Goal: Task Accomplishment & Management: Manage account settings

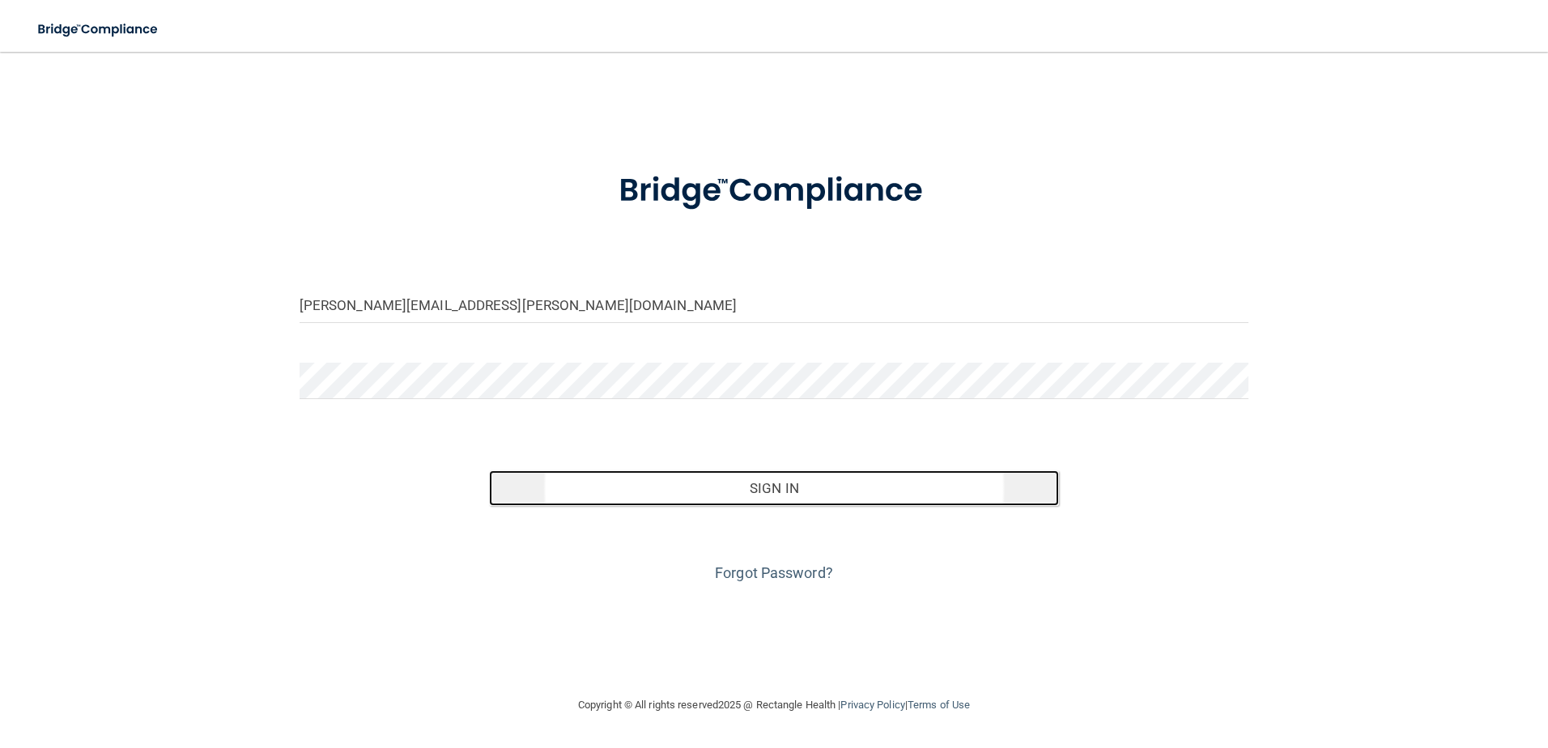
click at [963, 484] on button "Sign In" at bounding box center [774, 489] width 570 height 36
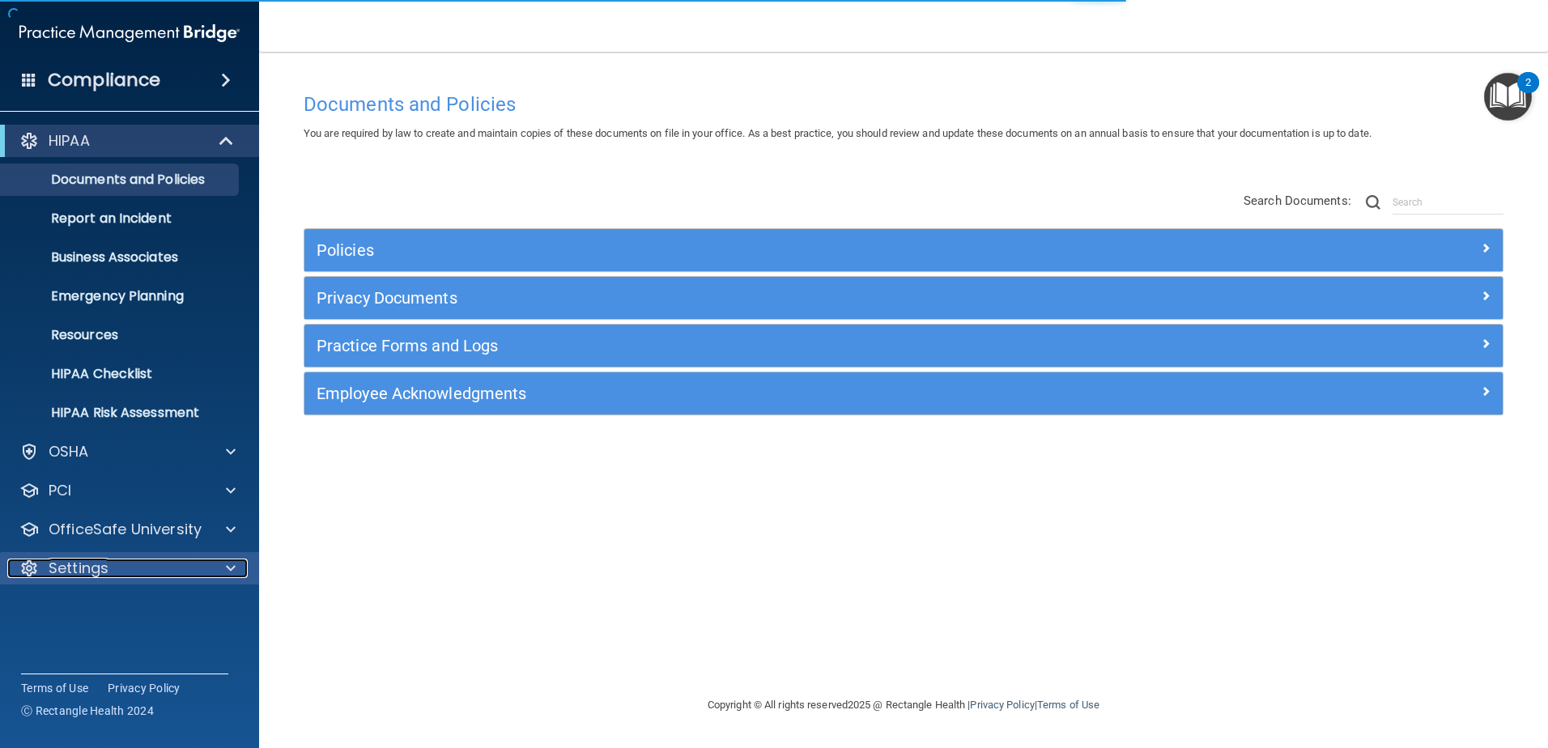
click at [104, 573] on p "Settings" at bounding box center [79, 568] width 60 height 19
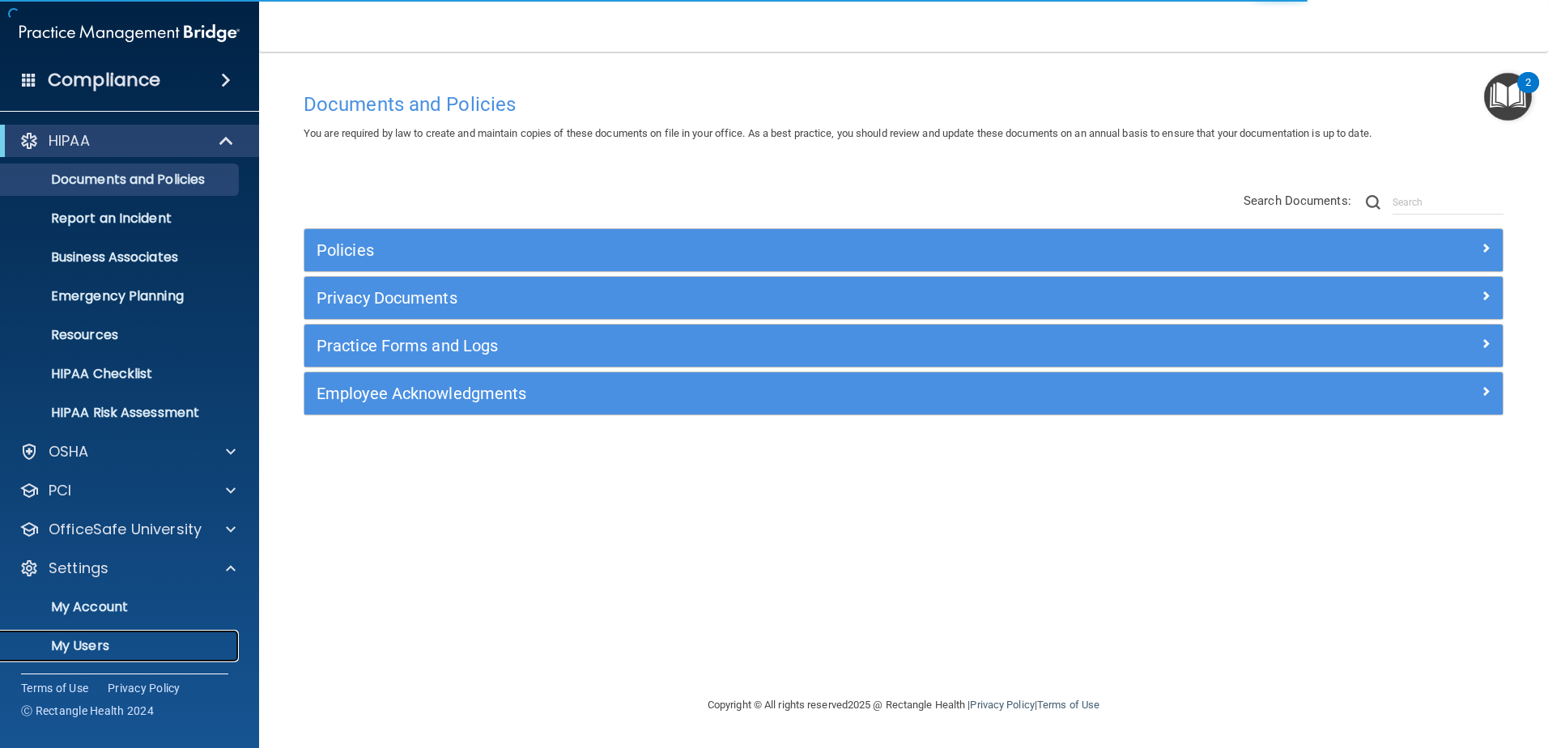
click at [107, 642] on p "My Users" at bounding box center [121, 646] width 221 height 16
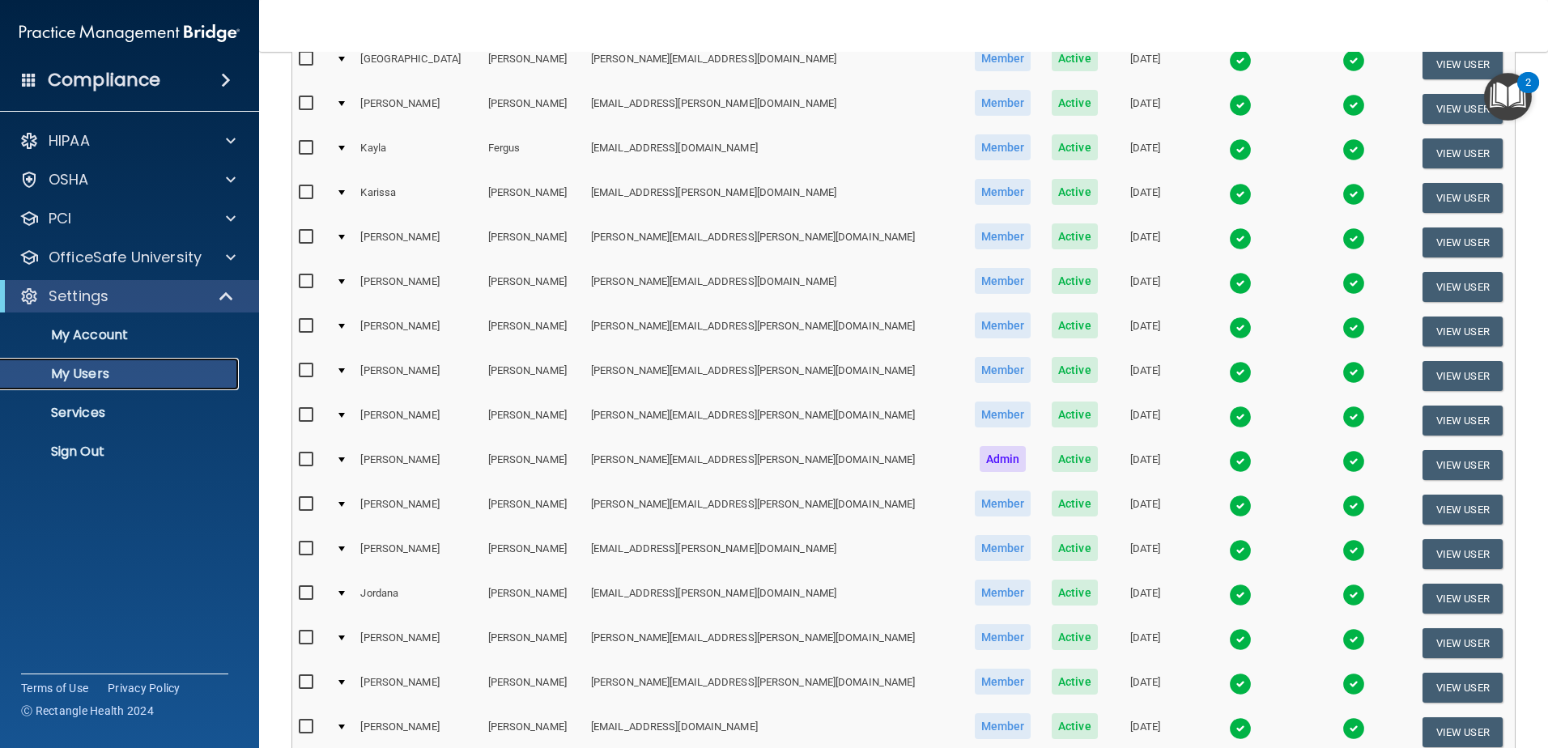
scroll to position [592, 0]
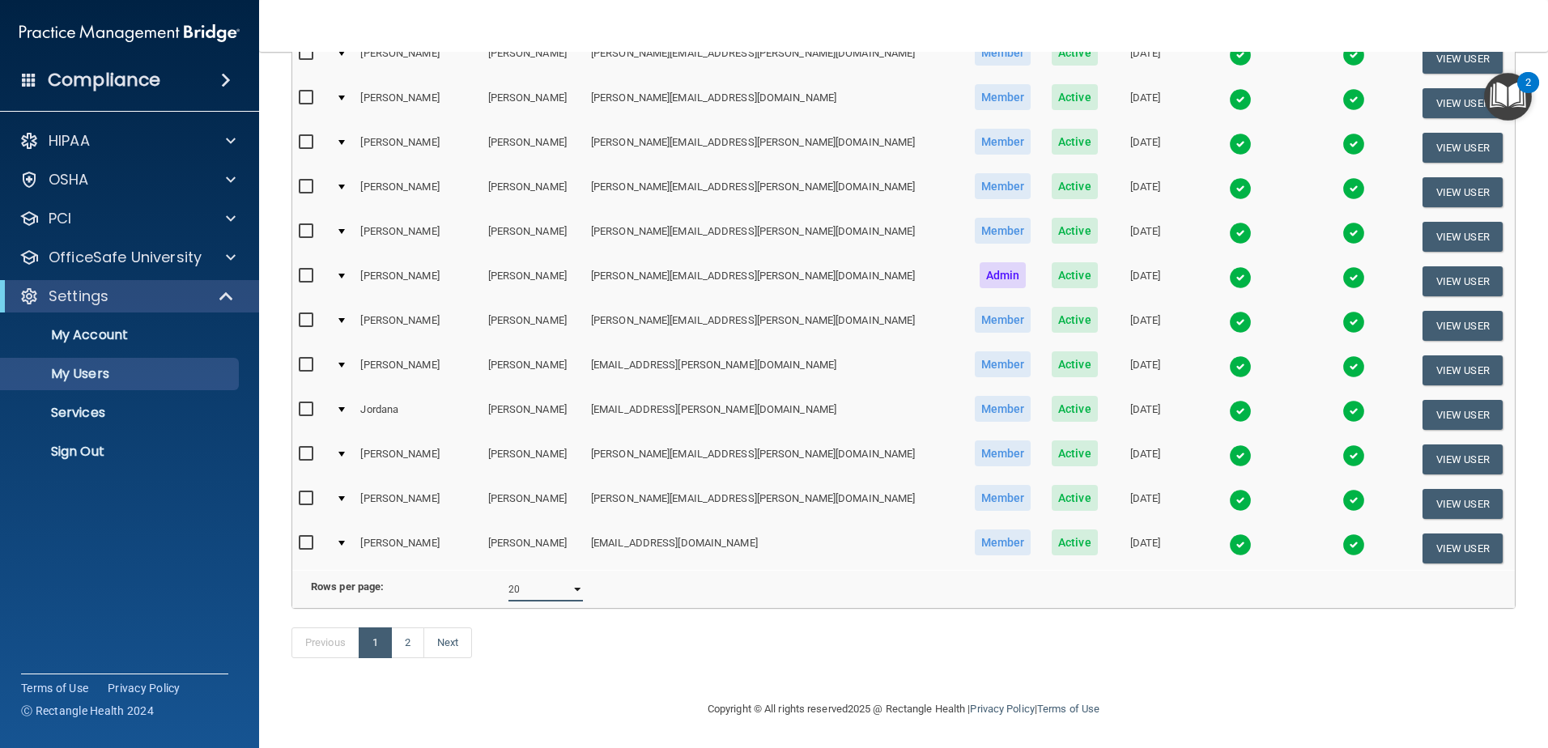
click at [534, 577] on select "10 20 30 40 all" at bounding box center [546, 589] width 75 height 24
select select "28"
click at [509, 577] on select "10 20 30 40 all" at bounding box center [546, 589] width 75 height 24
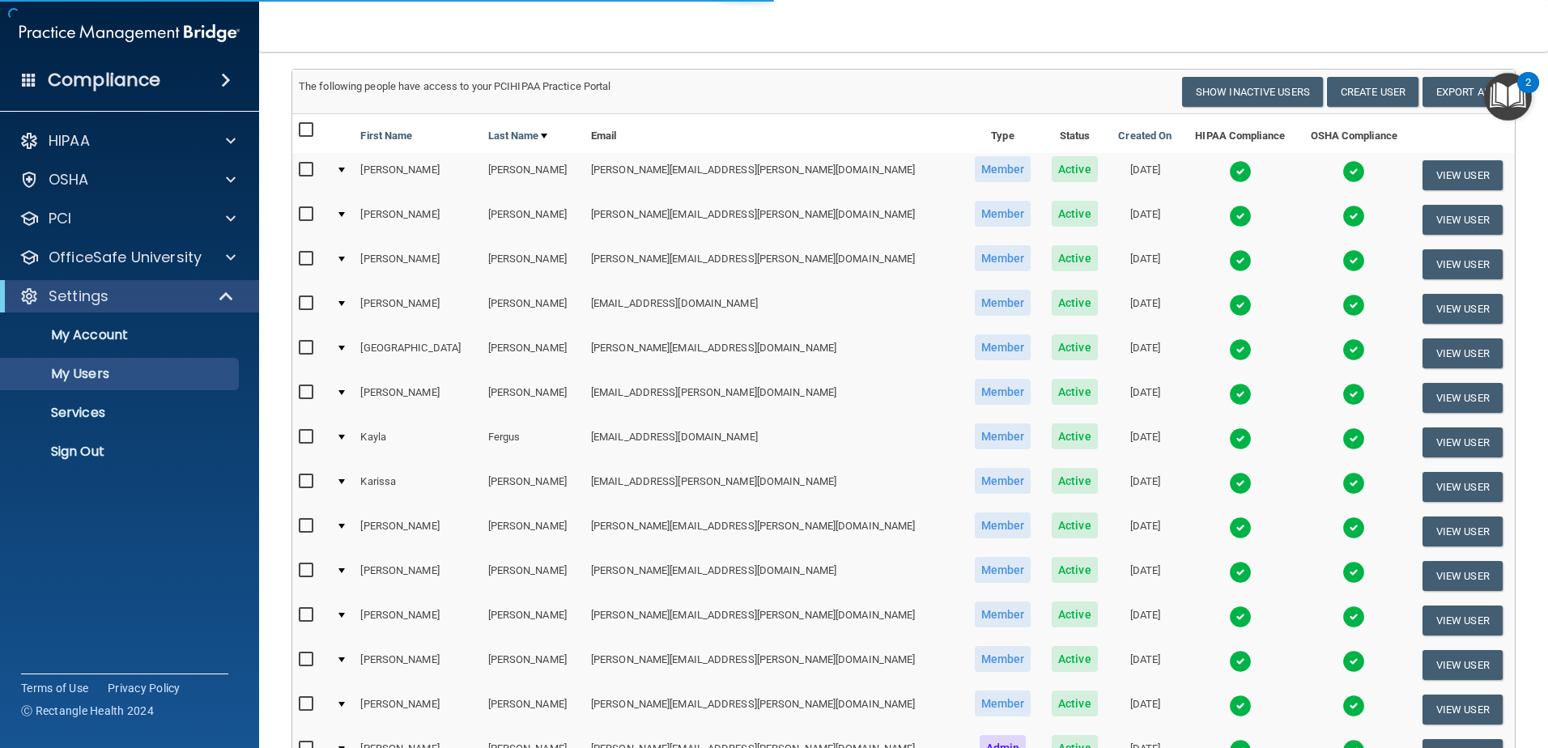
scroll to position [324, 0]
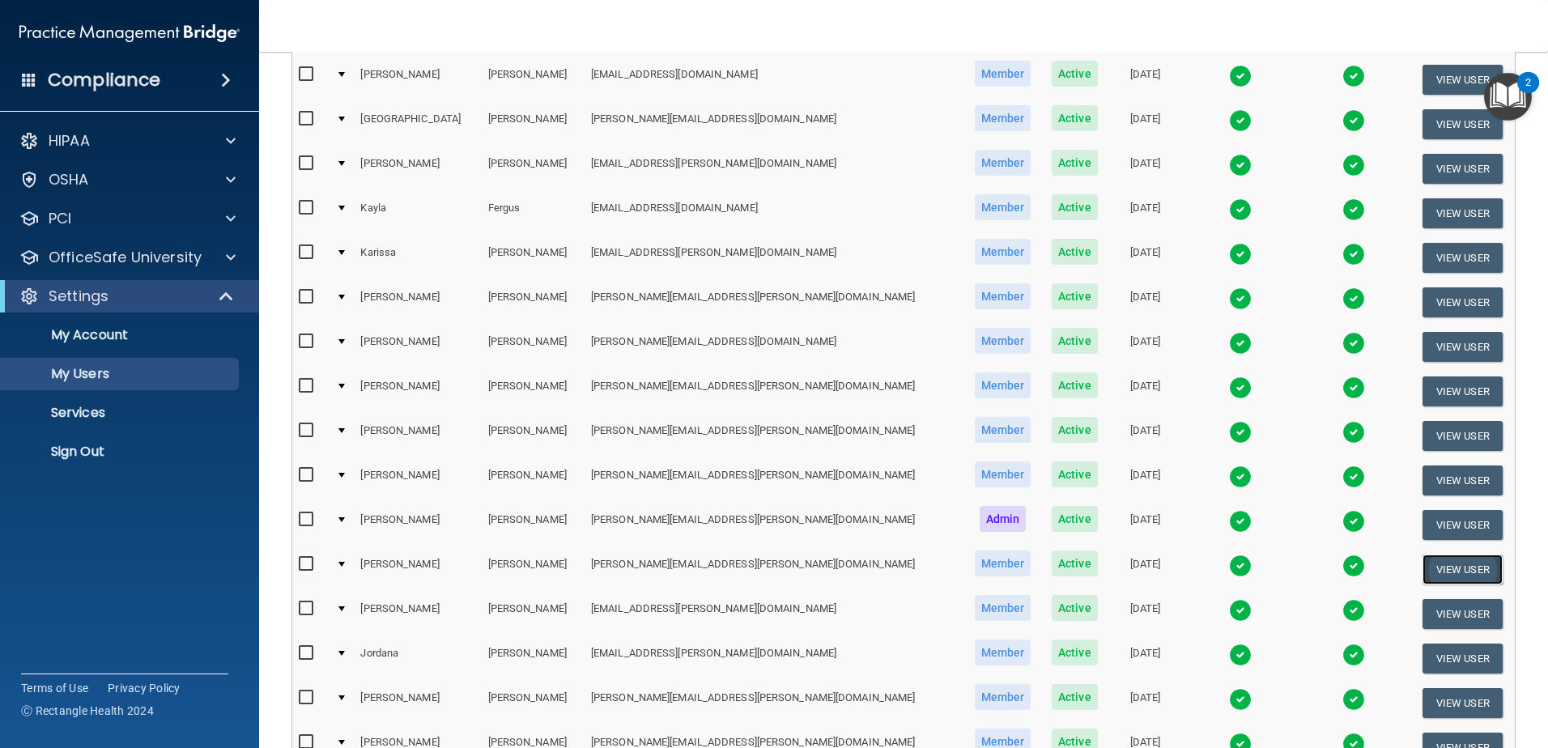
click at [1423, 568] on button "View User" at bounding box center [1463, 570] width 80 height 30
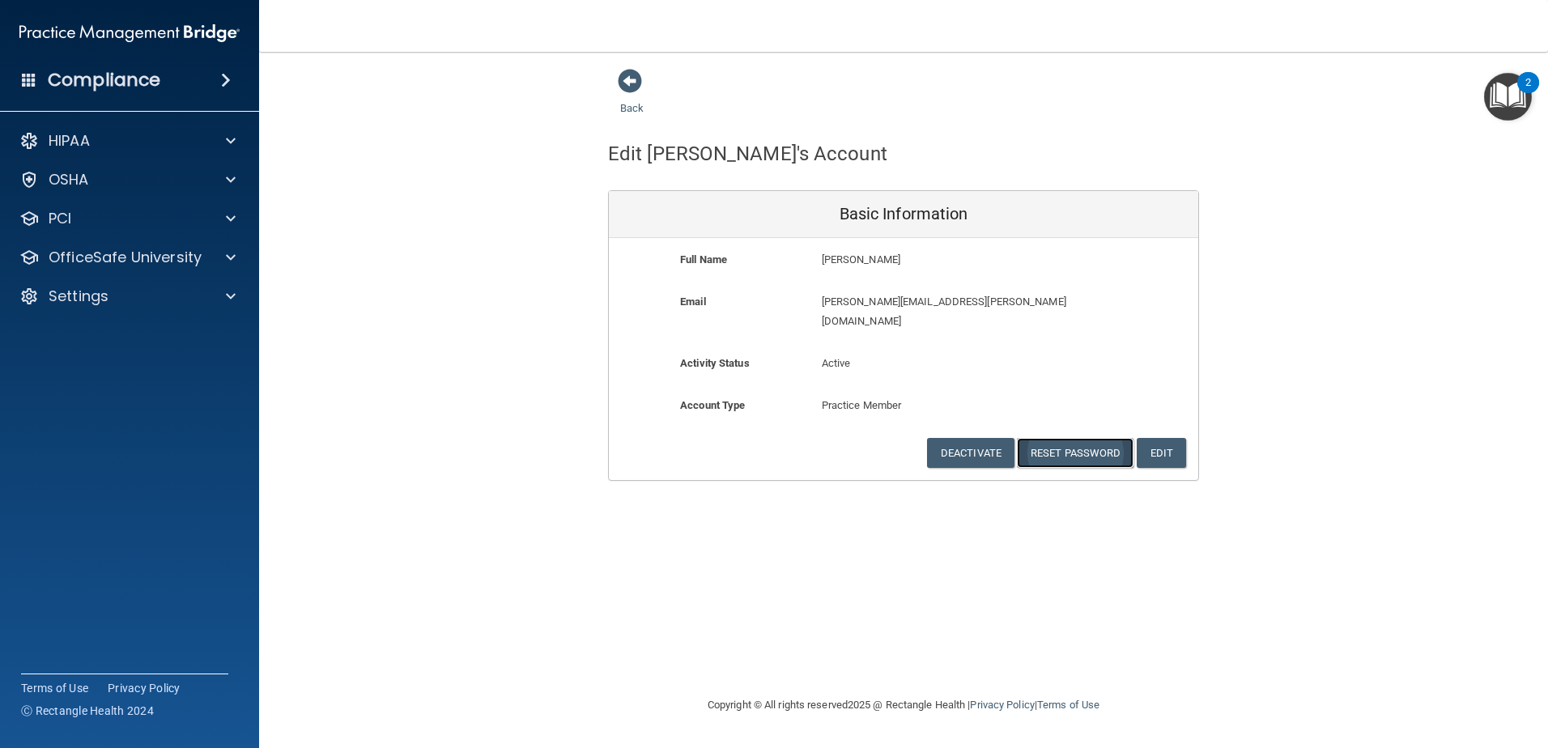
click at [1079, 438] on button "Reset Password" at bounding box center [1075, 453] width 117 height 30
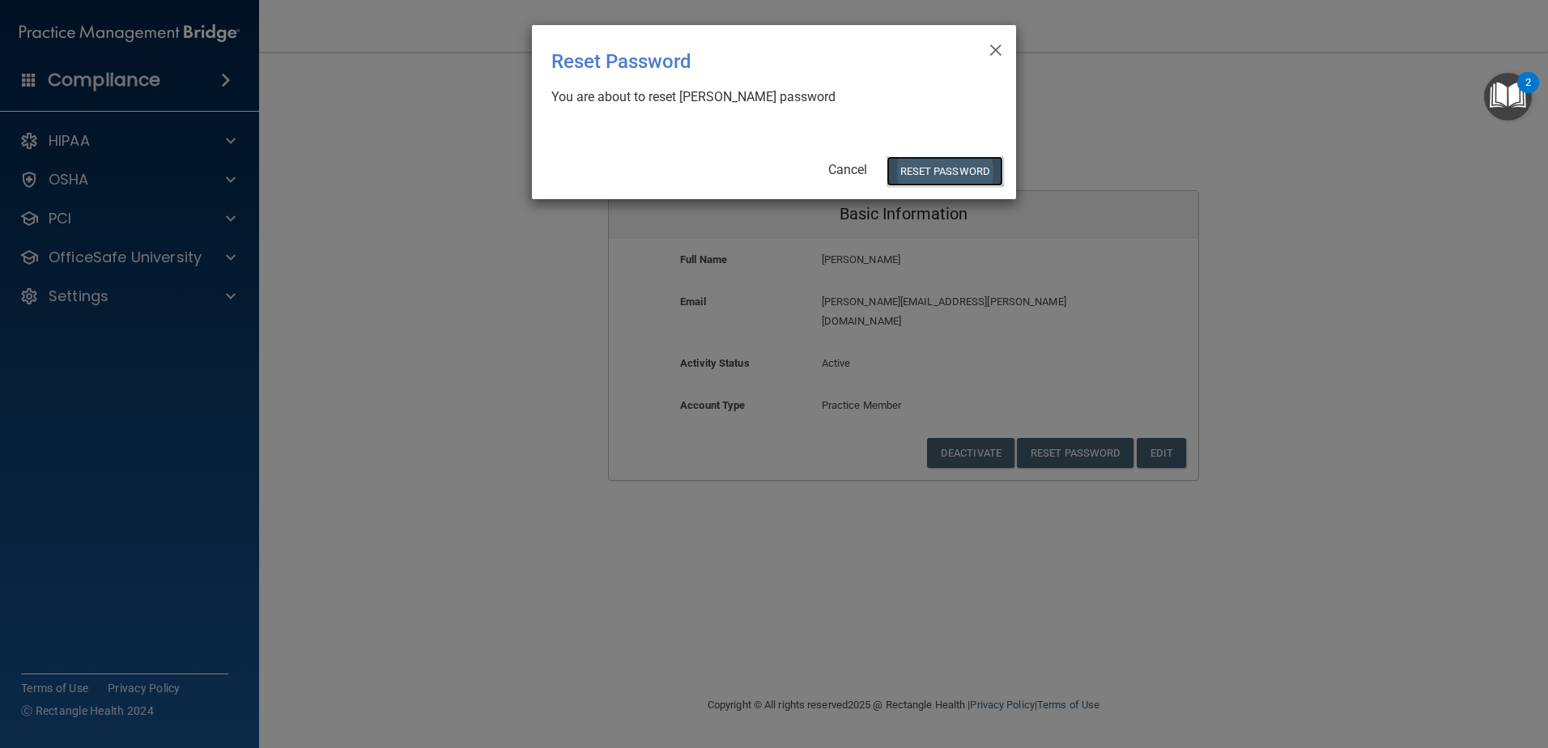
click at [949, 167] on button "Reset Password" at bounding box center [945, 171] width 117 height 30
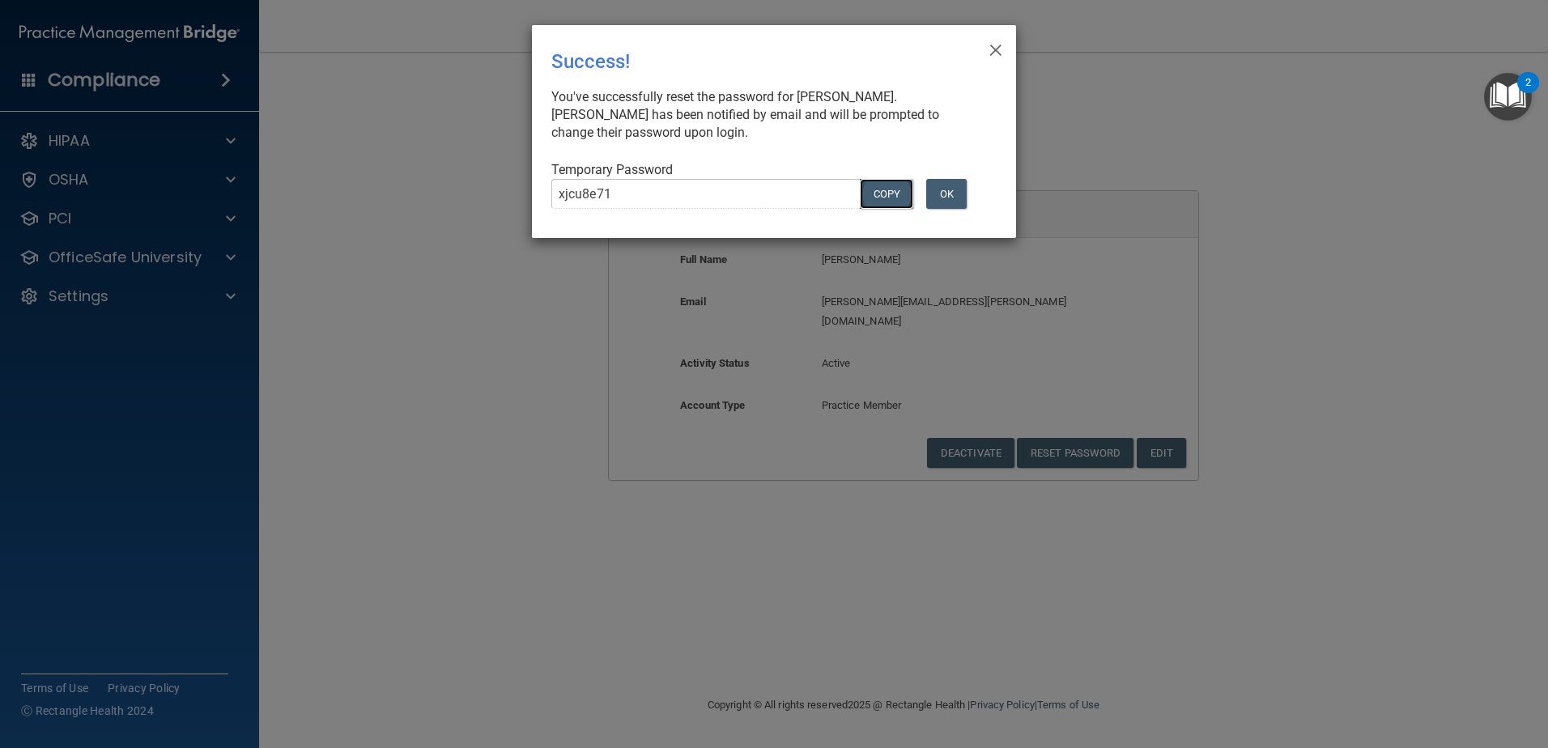
click at [895, 194] on button "COPY" at bounding box center [886, 194] width 53 height 30
click at [960, 190] on button "OK" at bounding box center [946, 194] width 40 height 30
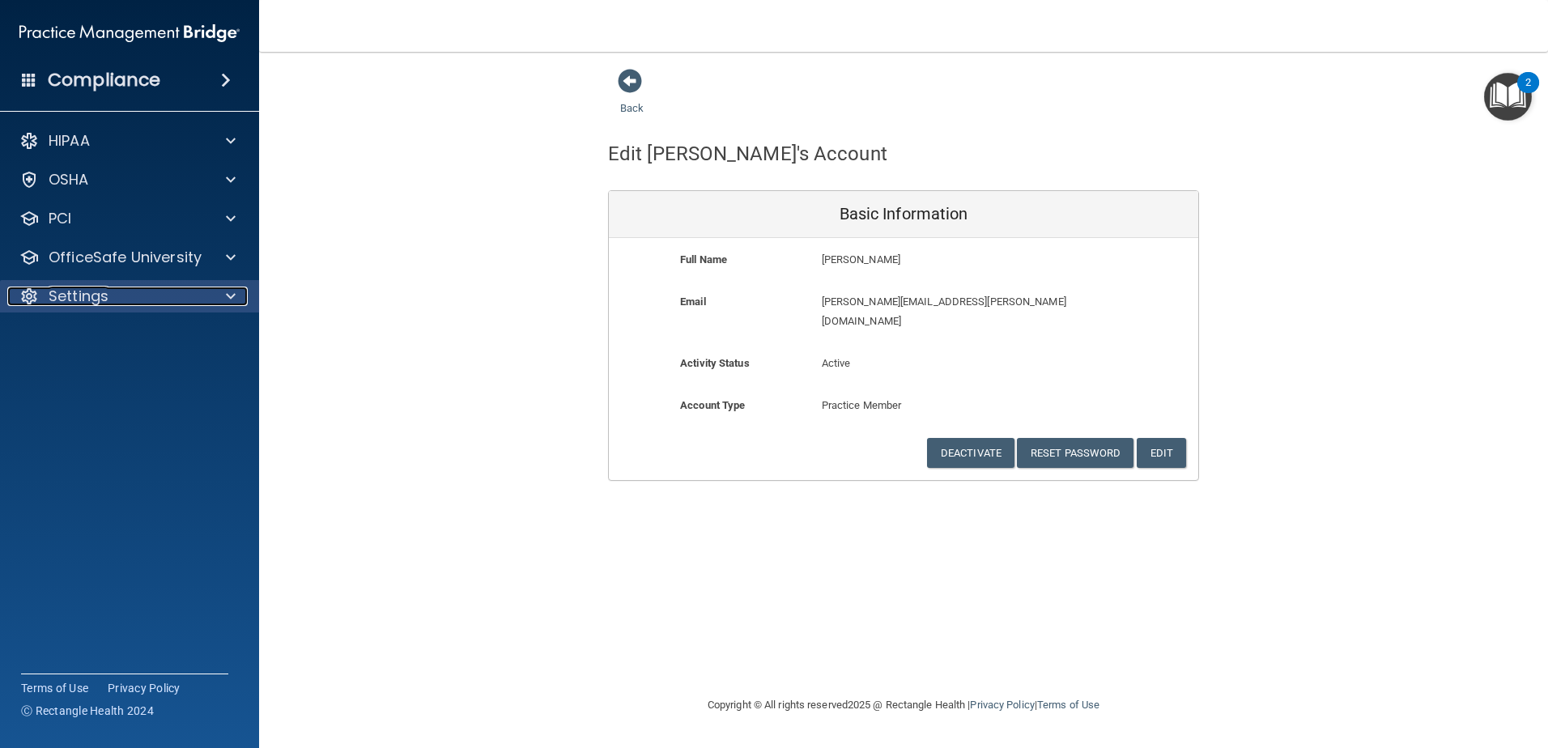
click at [223, 298] on div at bounding box center [228, 296] width 40 height 19
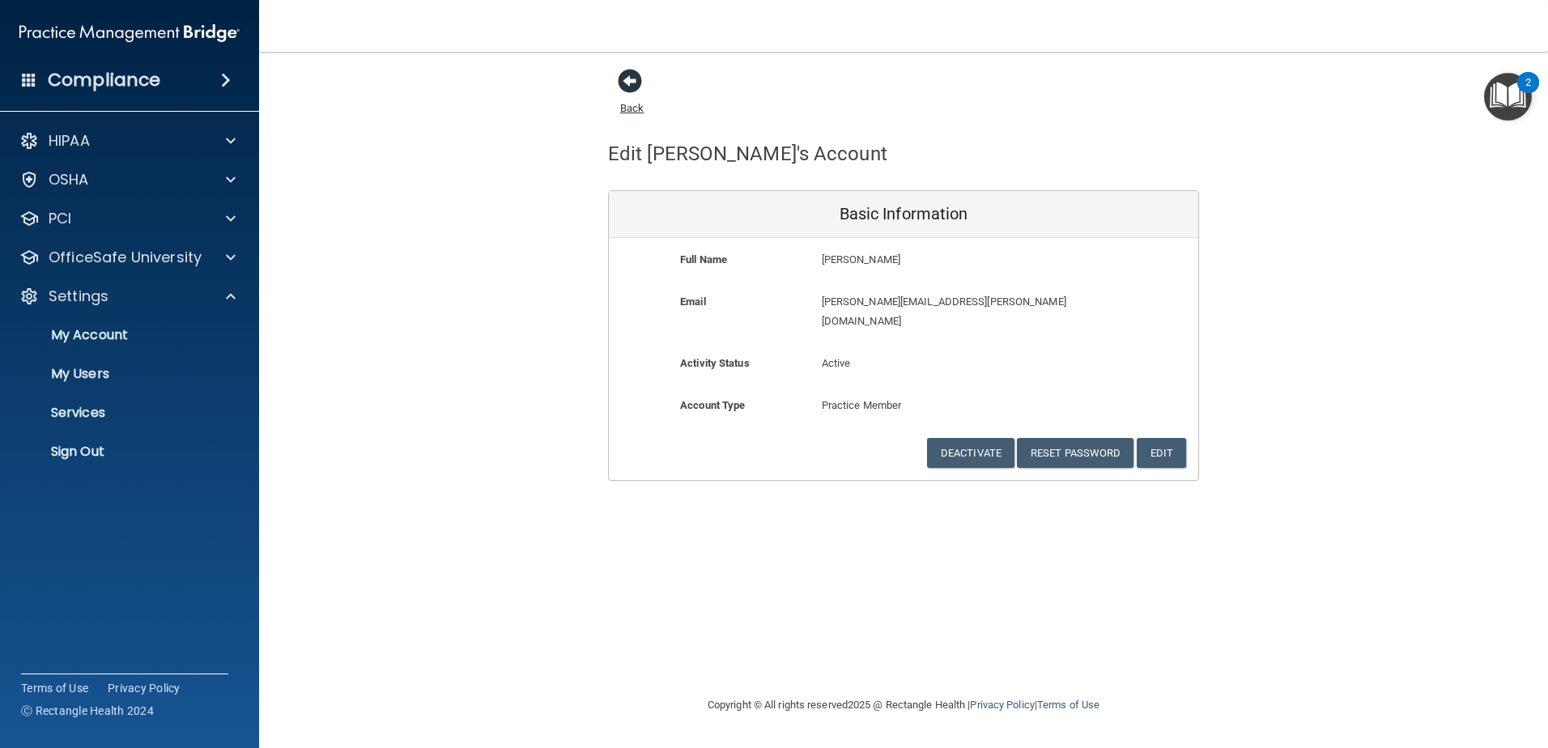
click at [631, 81] on span at bounding box center [630, 81] width 24 height 24
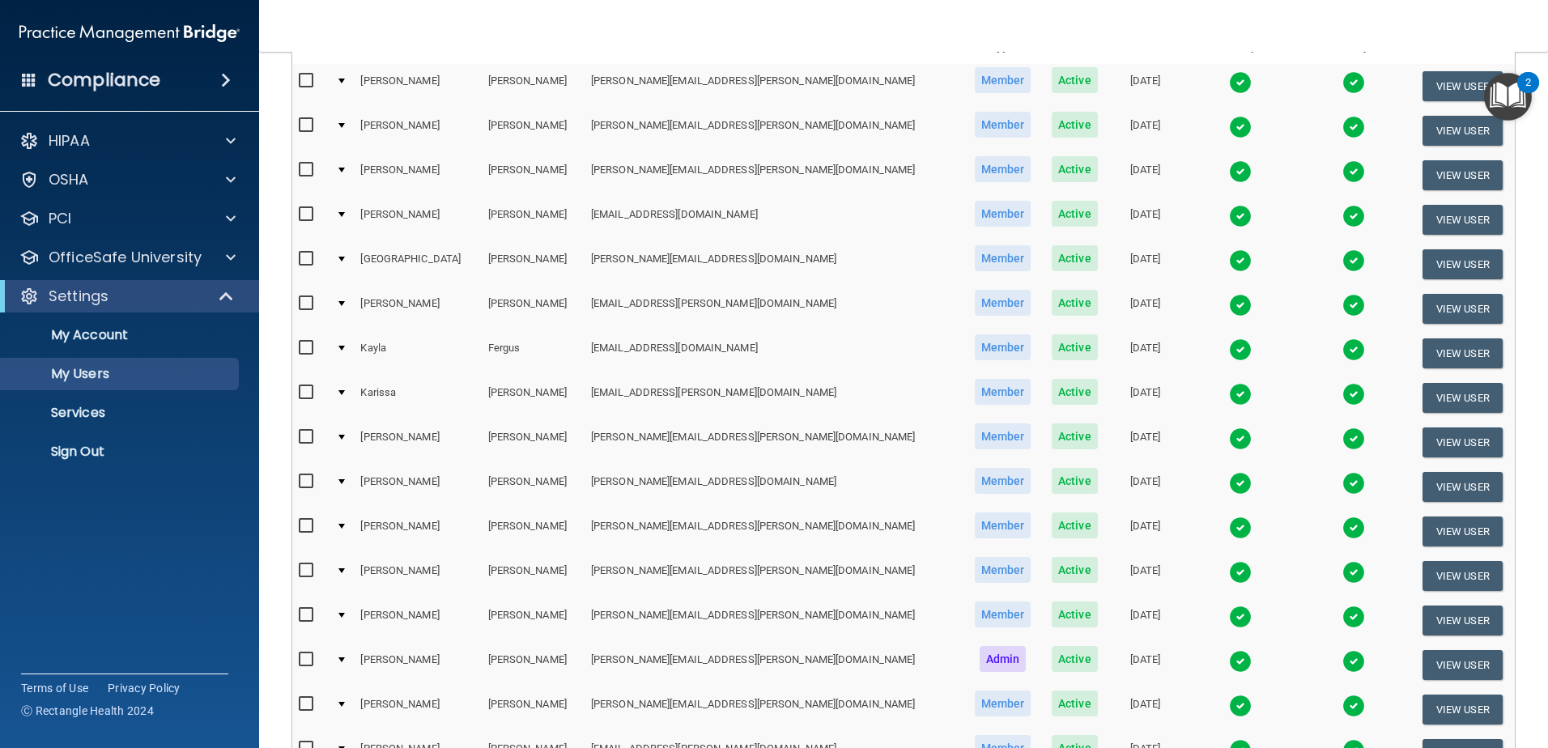
scroll to position [162, 0]
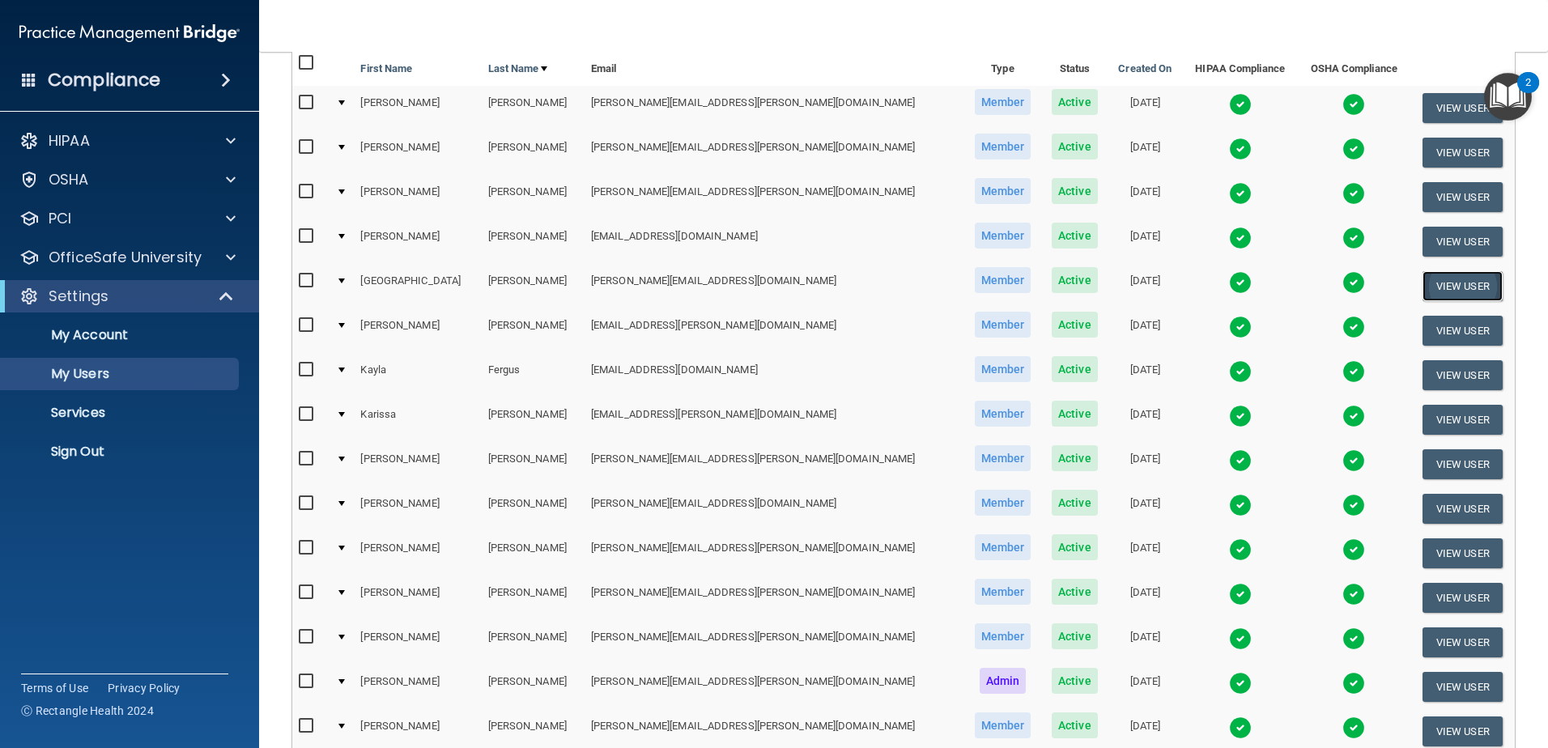
click at [1426, 283] on button "View User" at bounding box center [1463, 286] width 80 height 30
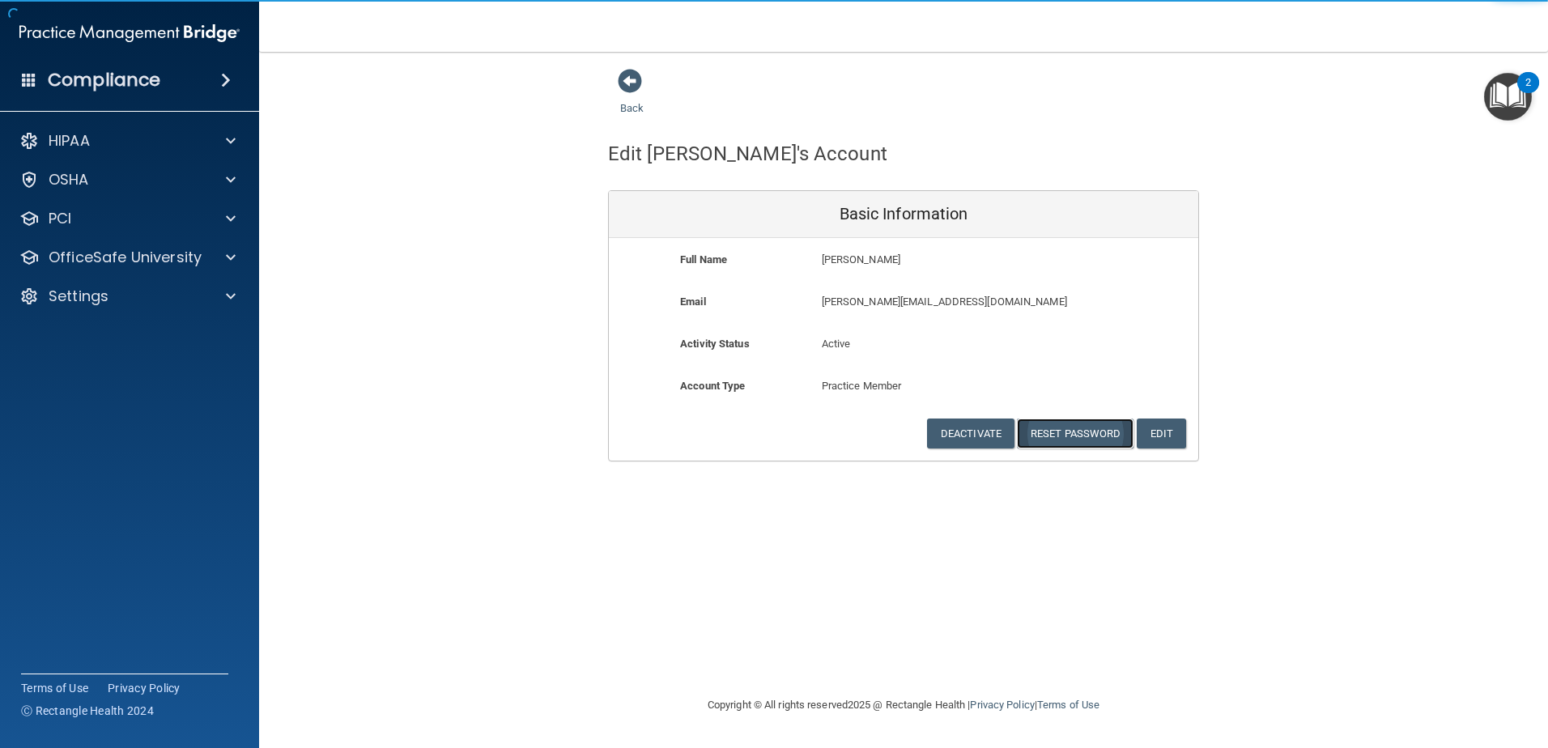
click at [1064, 429] on button "Reset Password" at bounding box center [1075, 434] width 117 height 30
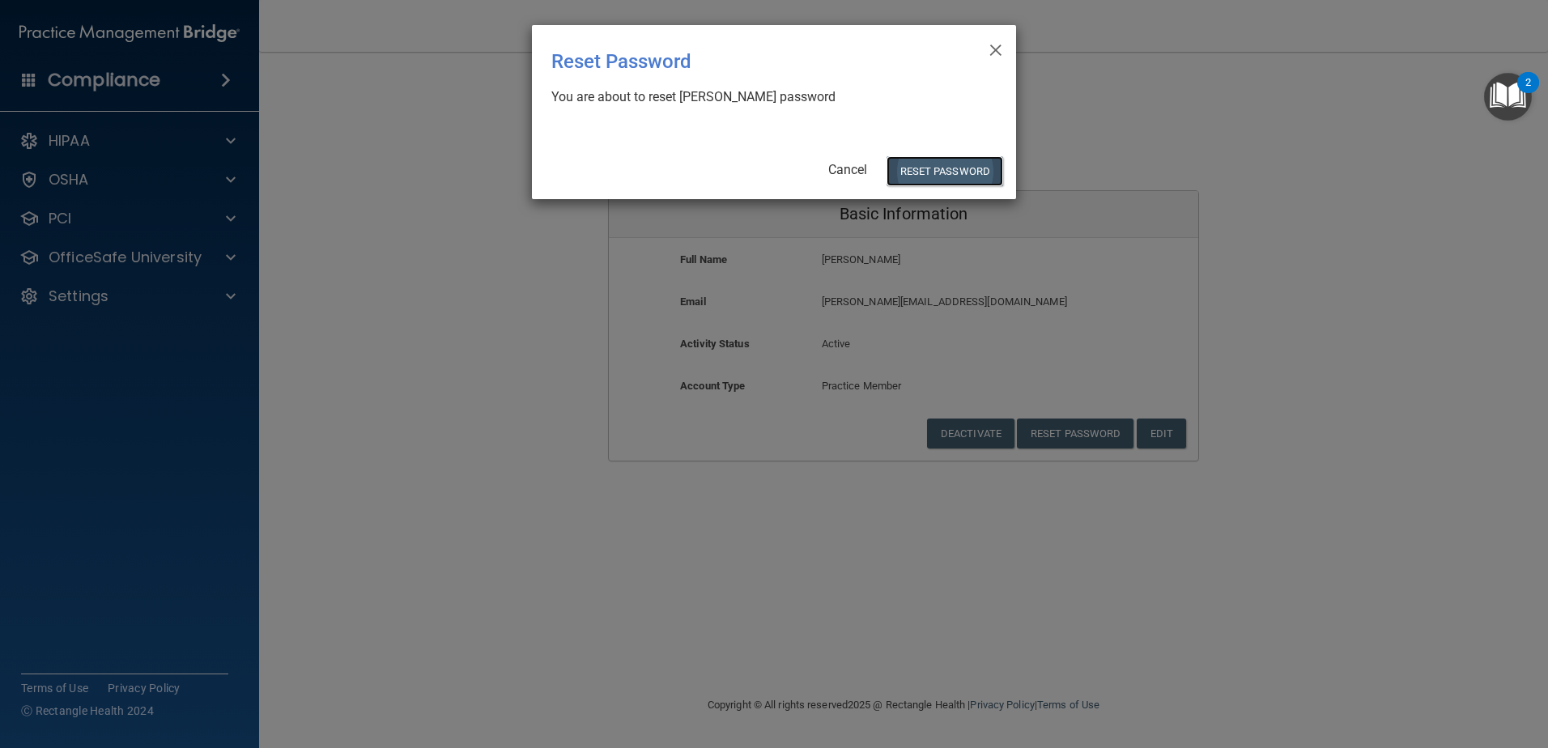
click at [935, 178] on button "Reset Password" at bounding box center [945, 171] width 117 height 30
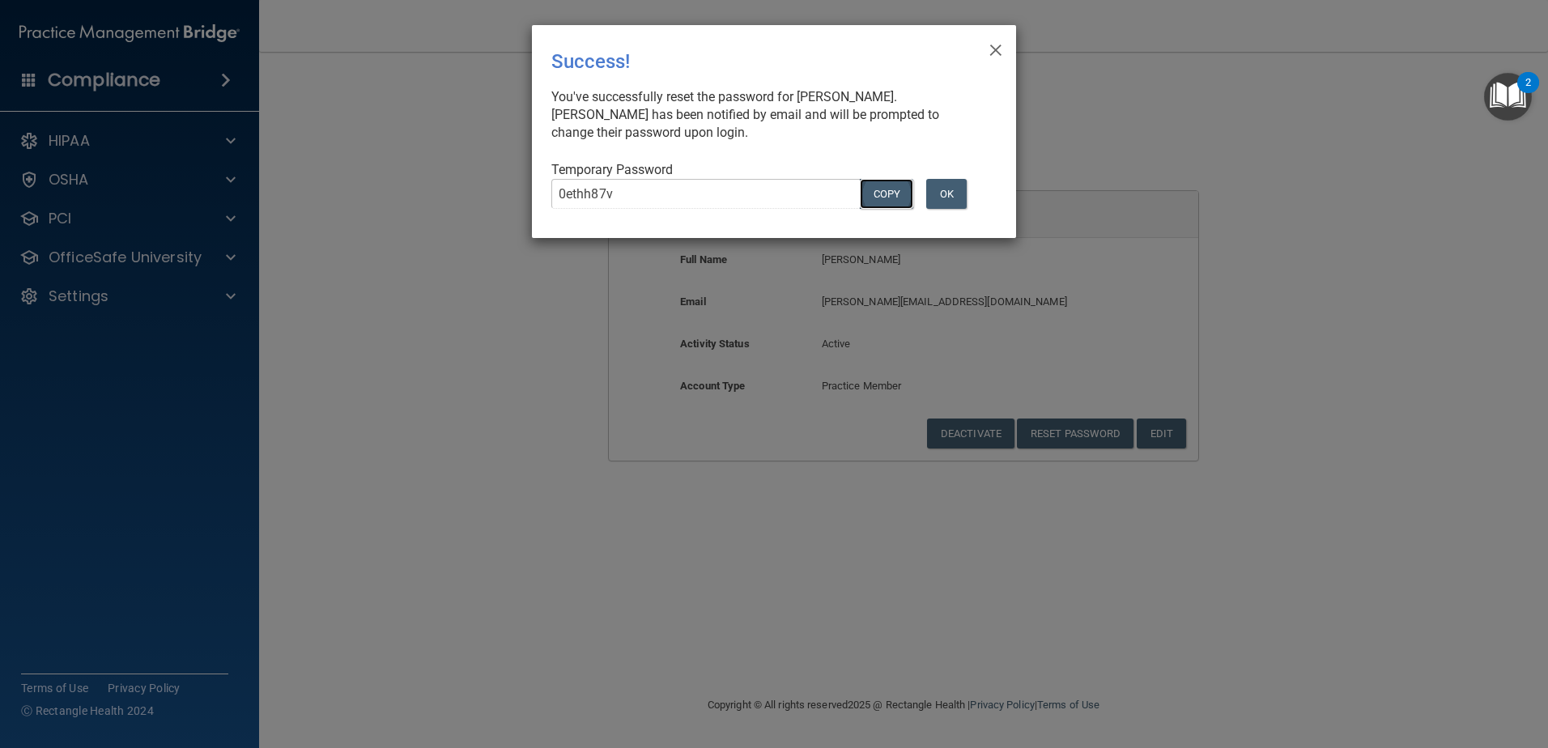
click at [881, 197] on button "COPY" at bounding box center [886, 194] width 53 height 30
click at [1002, 43] on span "×" at bounding box center [996, 48] width 15 height 32
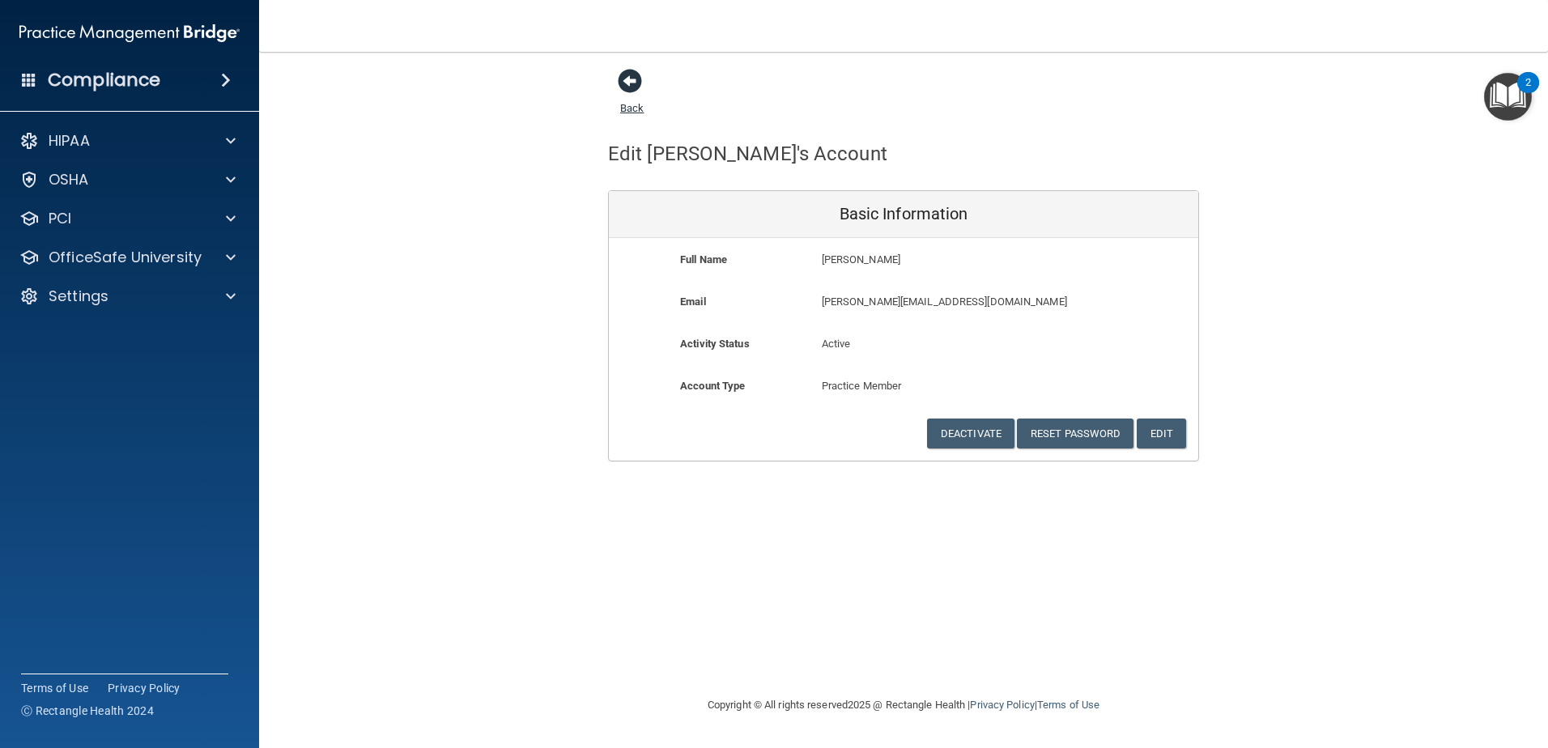
click at [629, 81] on span at bounding box center [630, 81] width 24 height 24
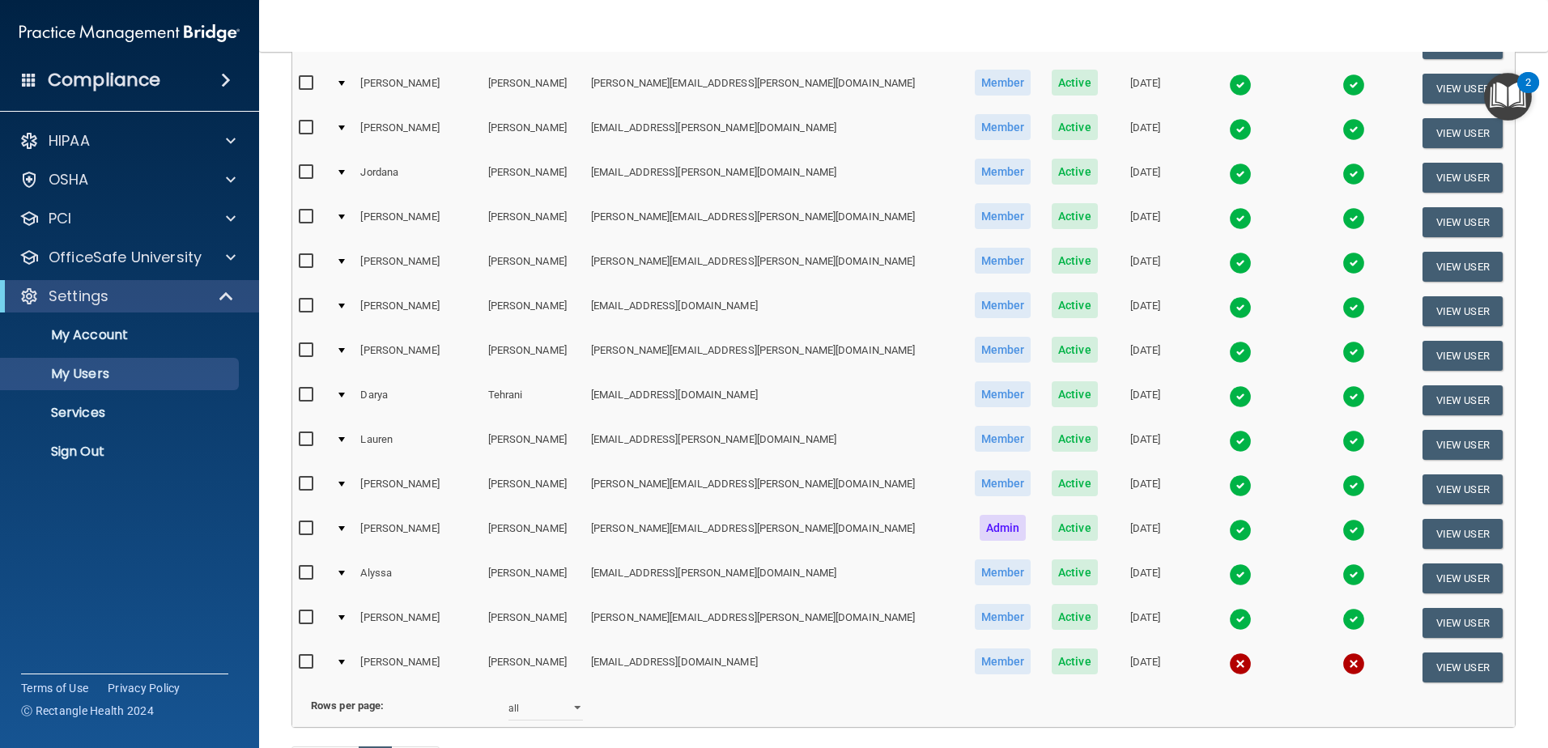
scroll to position [810, 0]
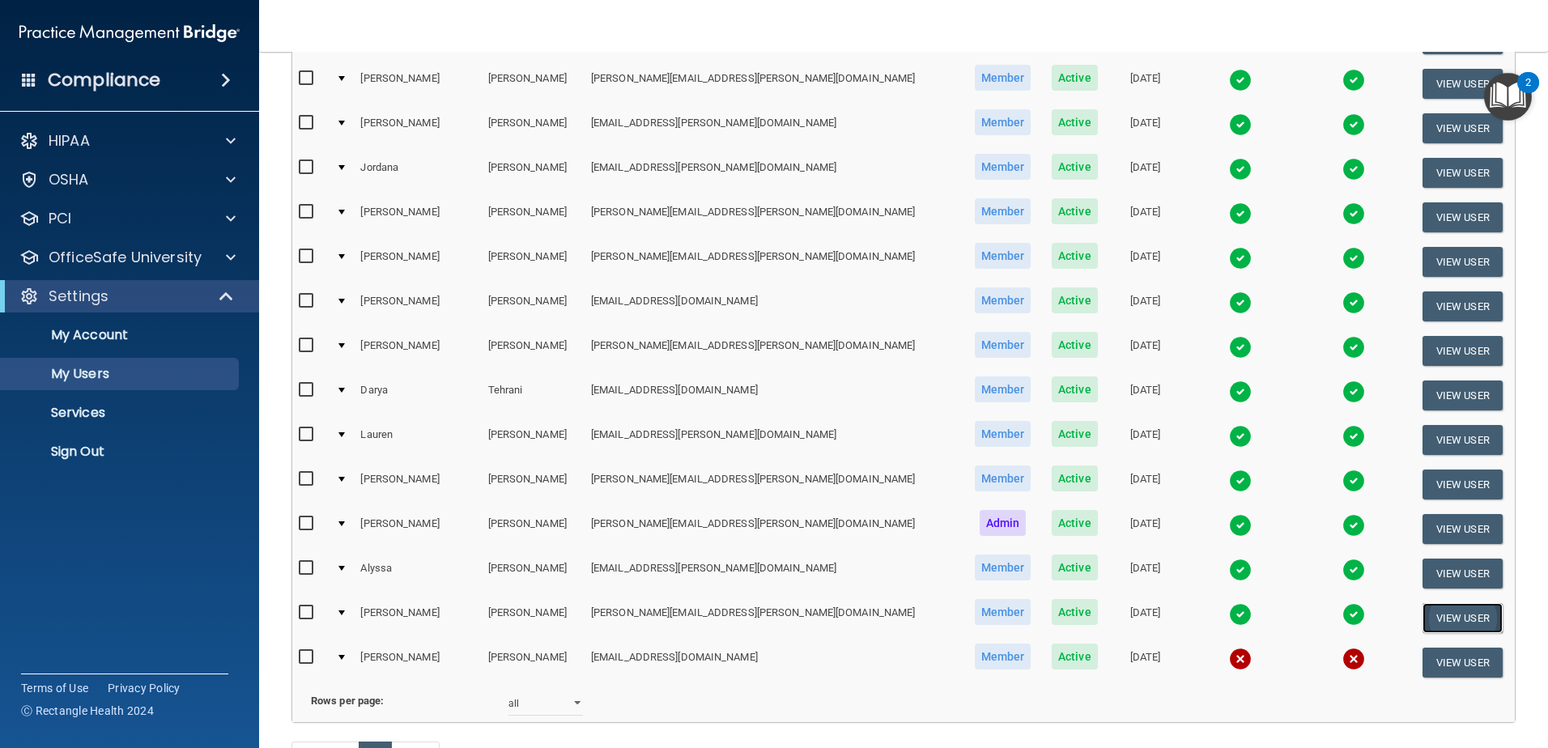
click at [1431, 616] on button "View User" at bounding box center [1463, 618] width 80 height 30
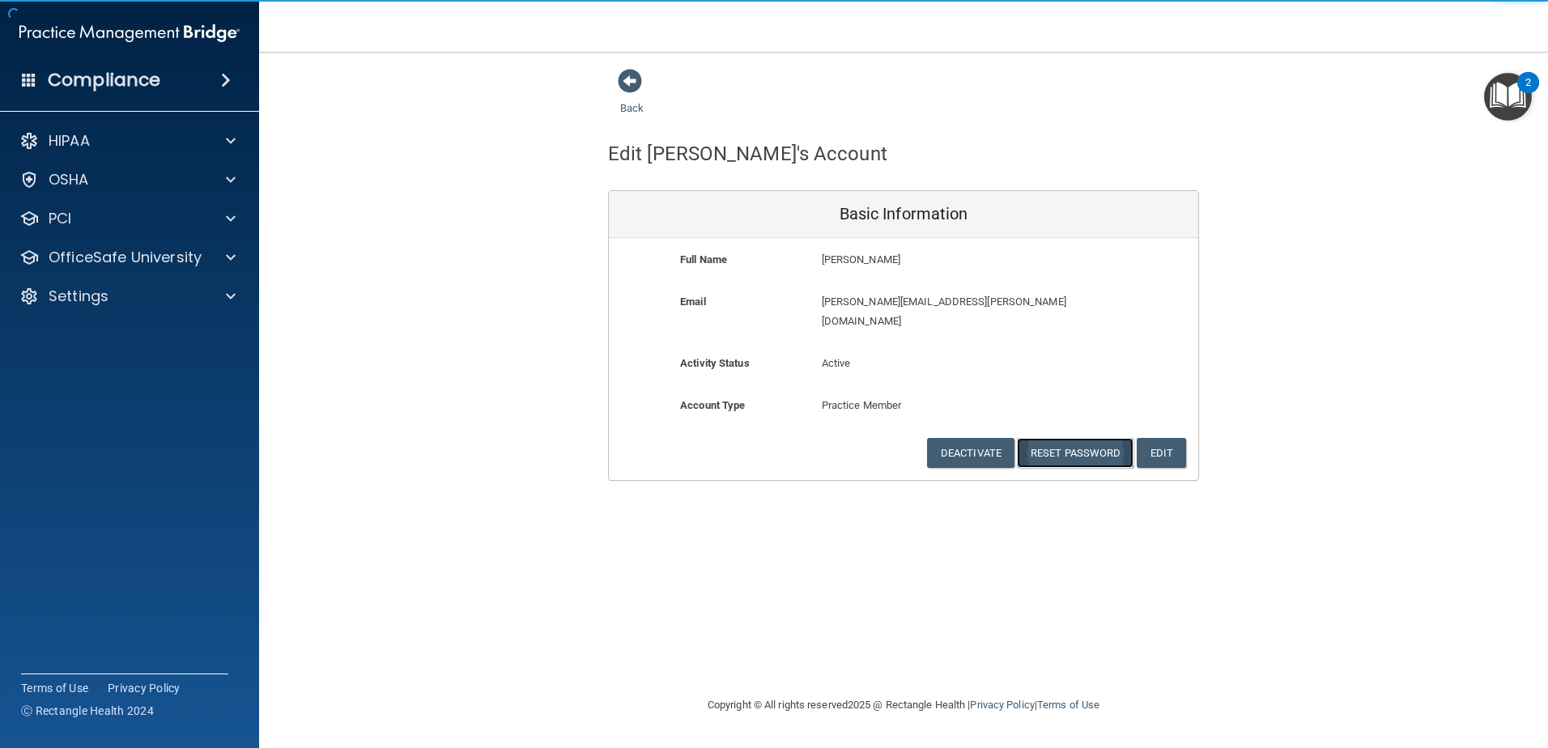
click at [1076, 438] on button "Reset Password" at bounding box center [1075, 453] width 117 height 30
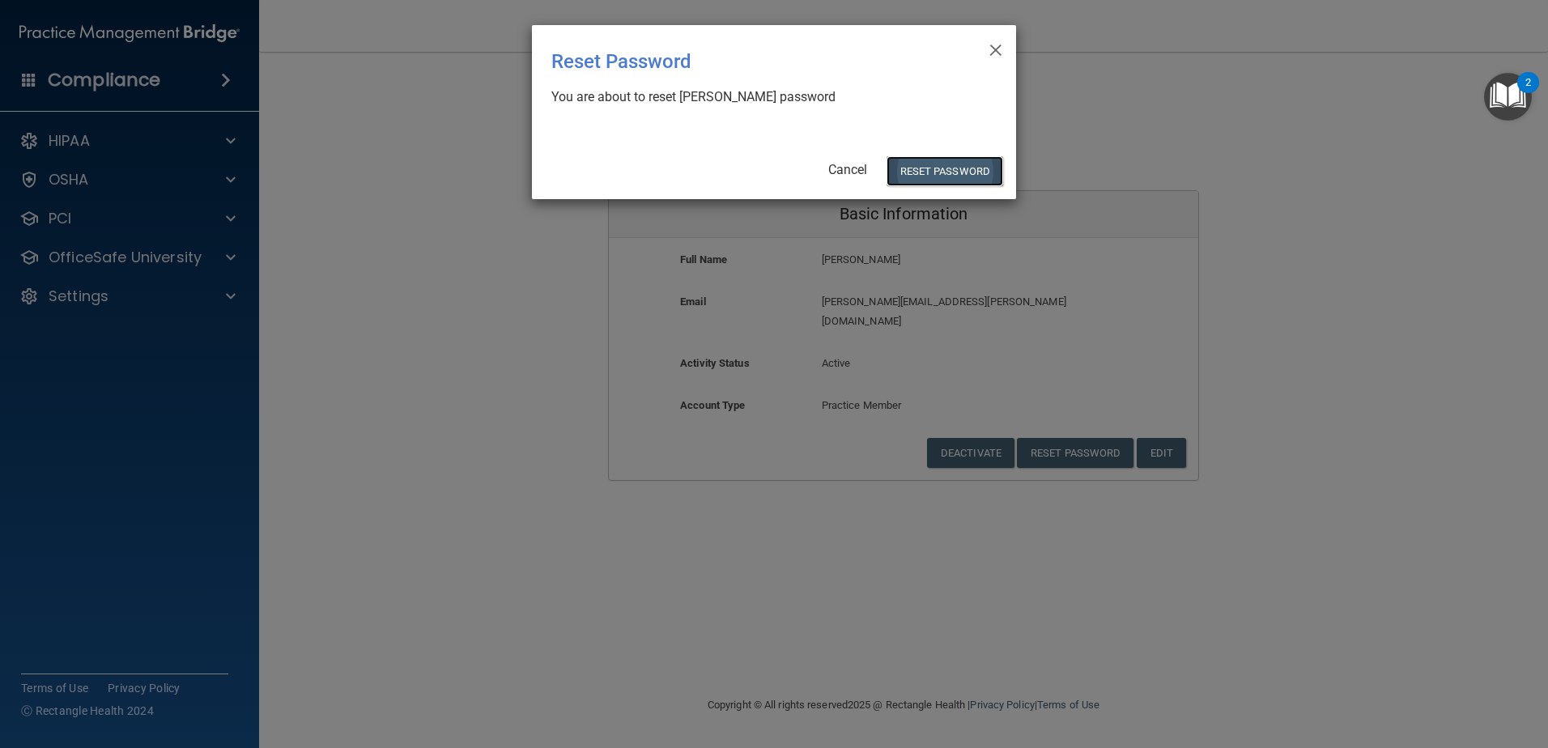
click at [918, 174] on button "Reset Password" at bounding box center [945, 171] width 117 height 30
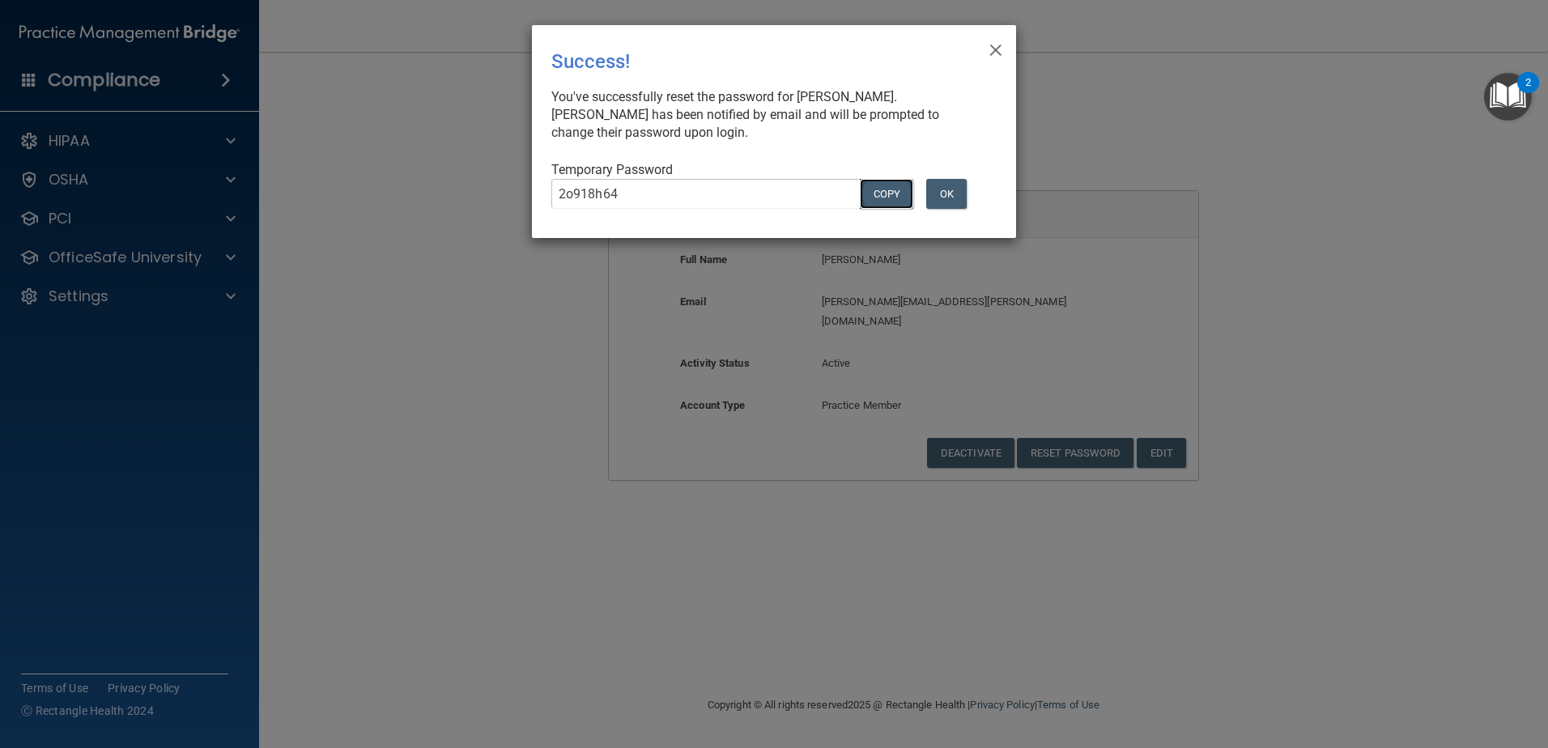
click at [903, 193] on button "COPY" at bounding box center [886, 194] width 53 height 30
click at [1002, 48] on span "×" at bounding box center [996, 48] width 15 height 32
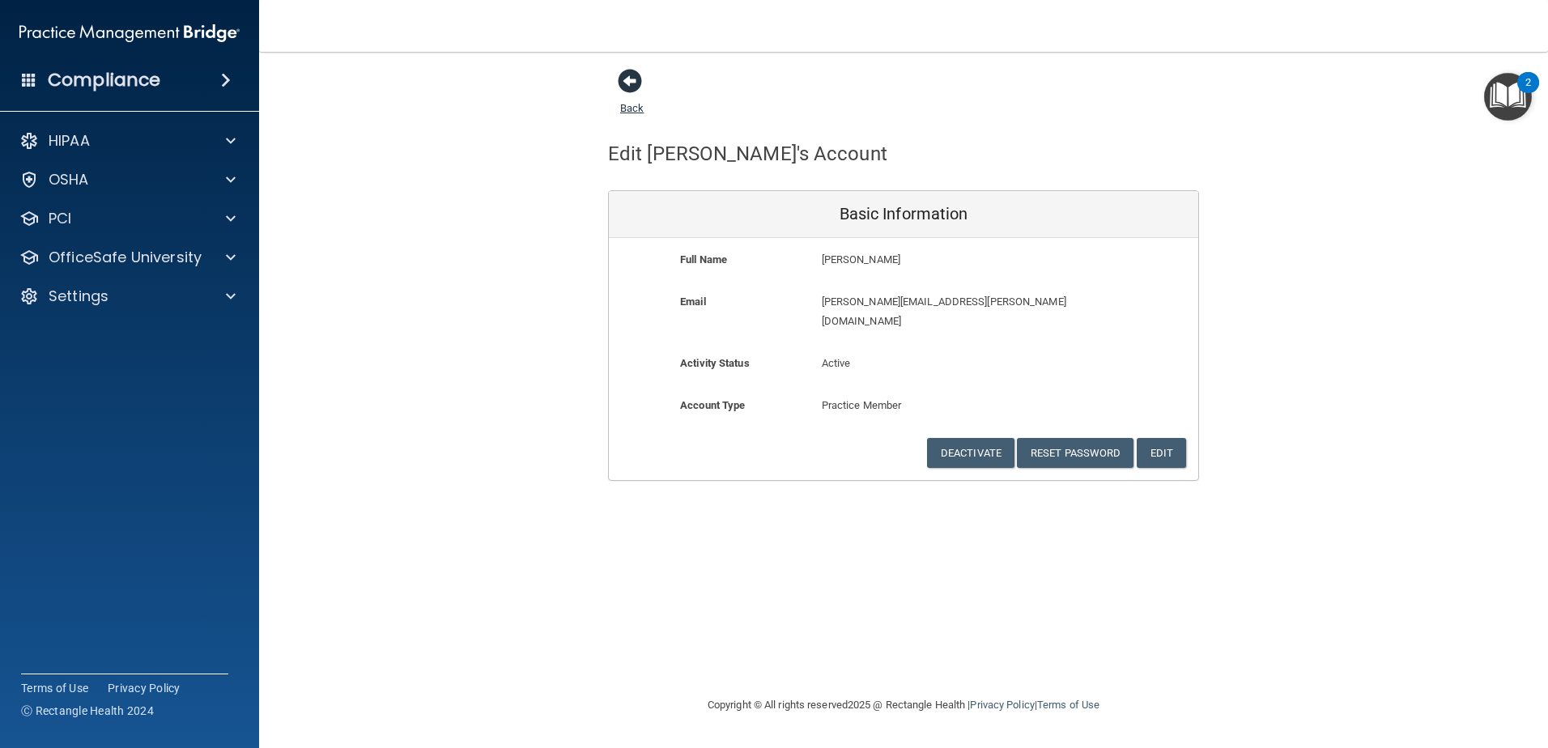
click at [626, 86] on span at bounding box center [630, 81] width 24 height 24
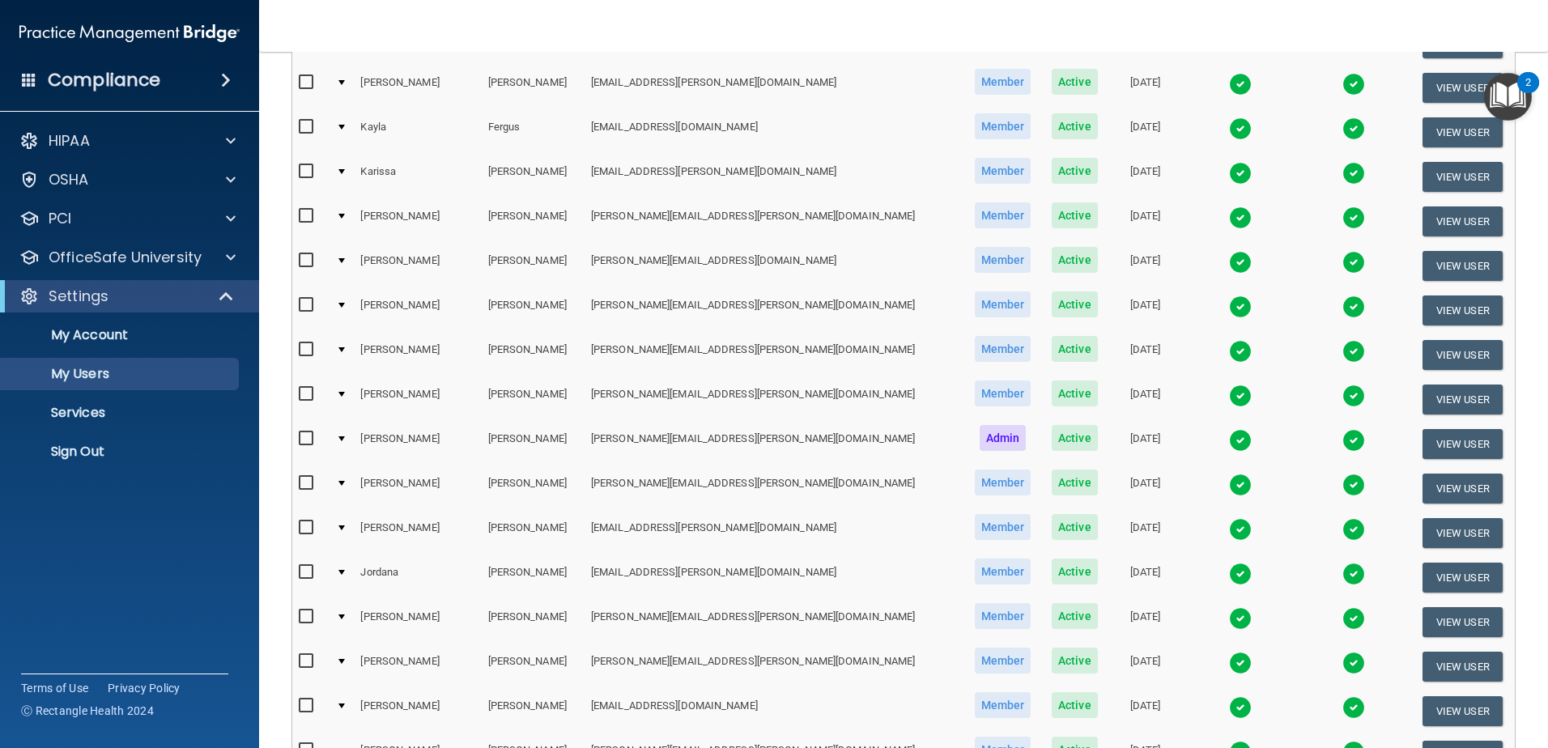
scroll to position [486, 0]
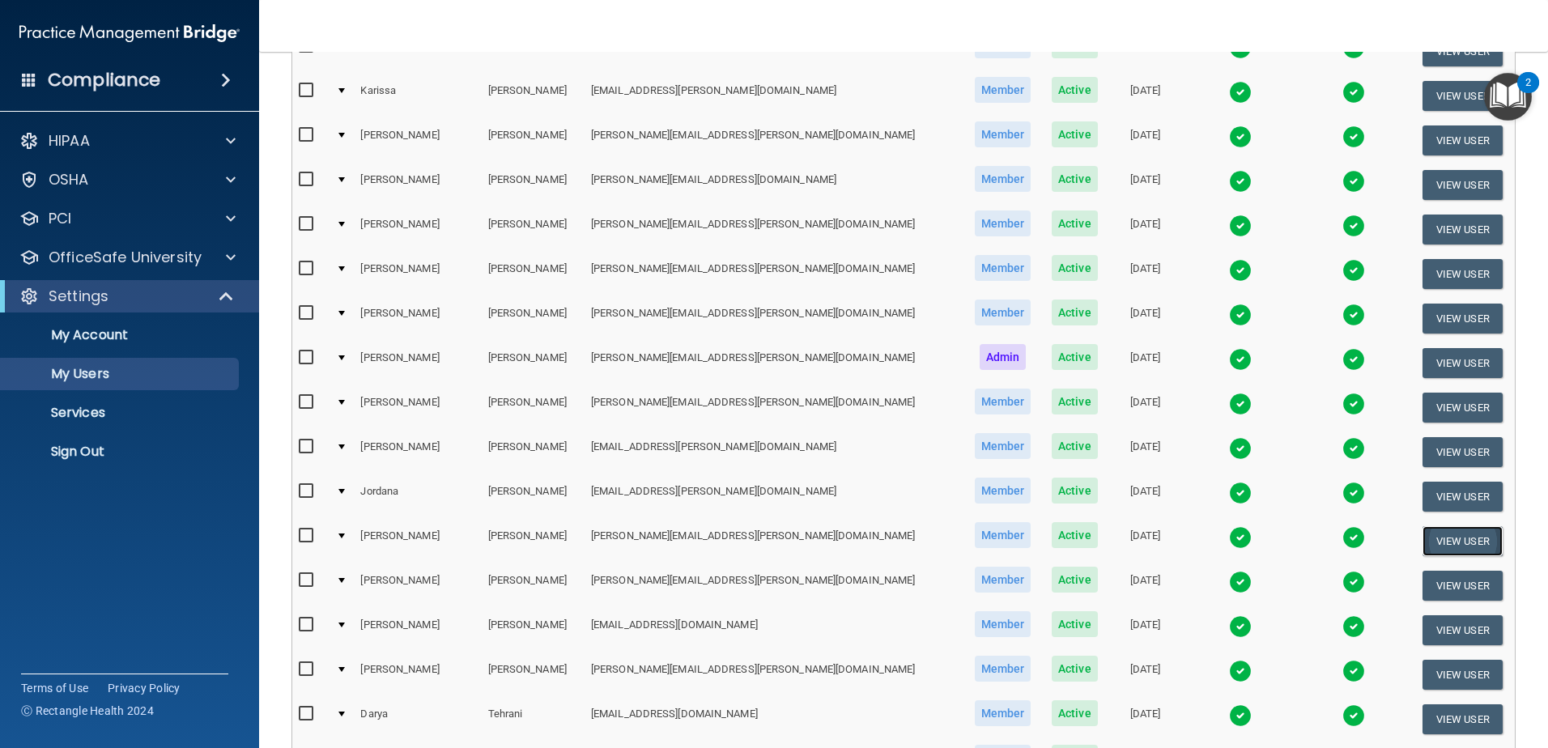
click at [1429, 530] on button "View User" at bounding box center [1463, 541] width 80 height 30
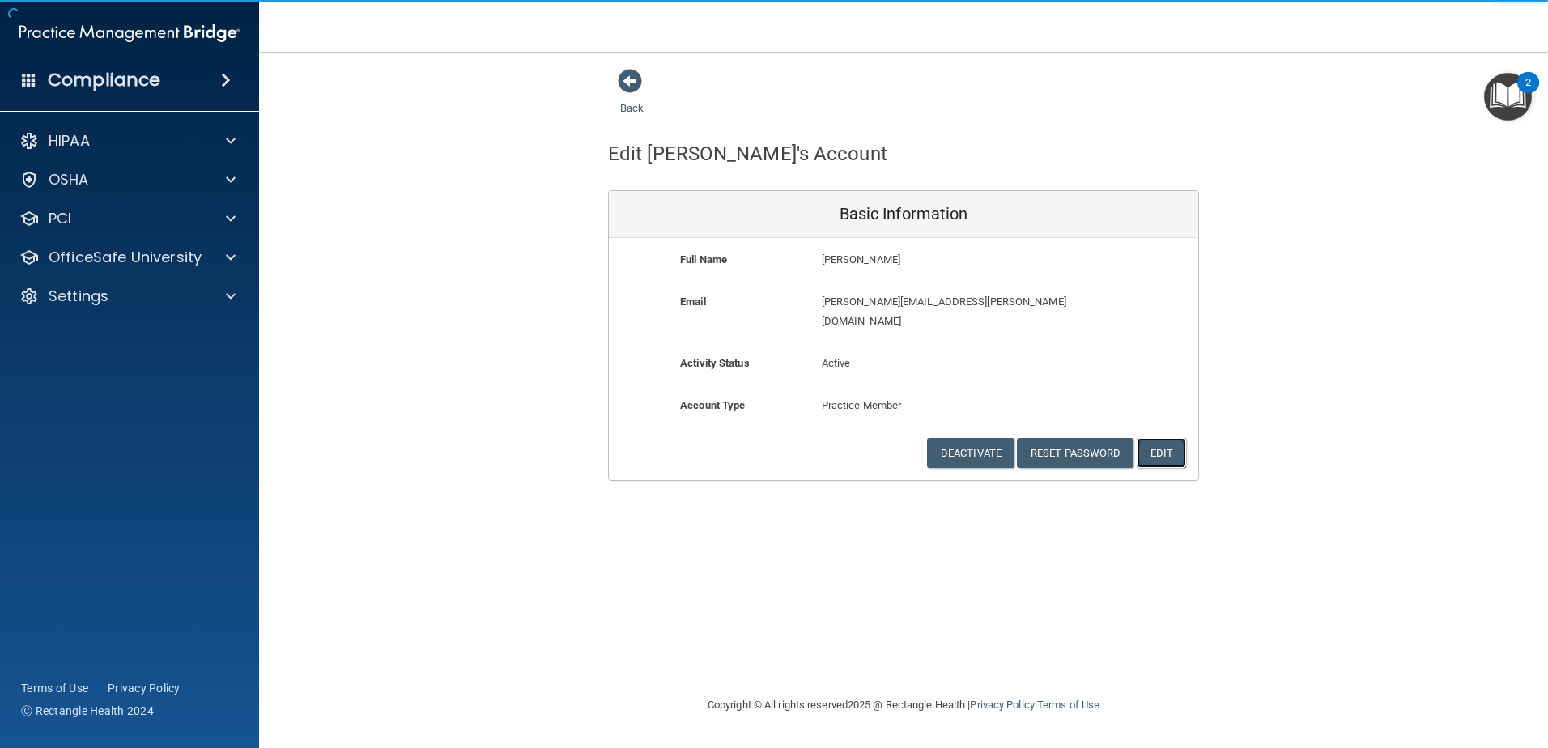
click at [1160, 438] on button "Edit" at bounding box center [1161, 453] width 49 height 30
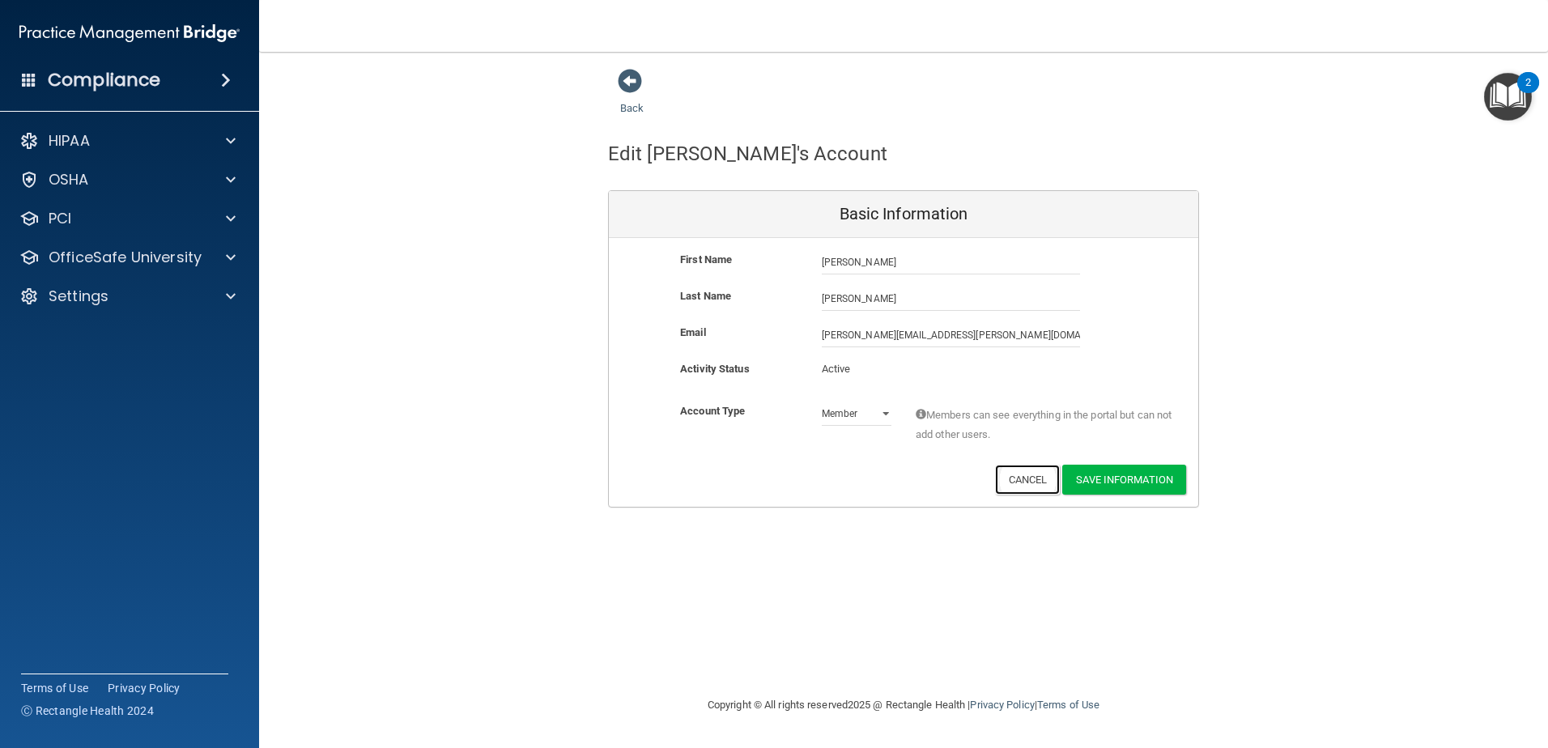
click at [1020, 487] on button "Cancel" at bounding box center [1028, 480] width 66 height 30
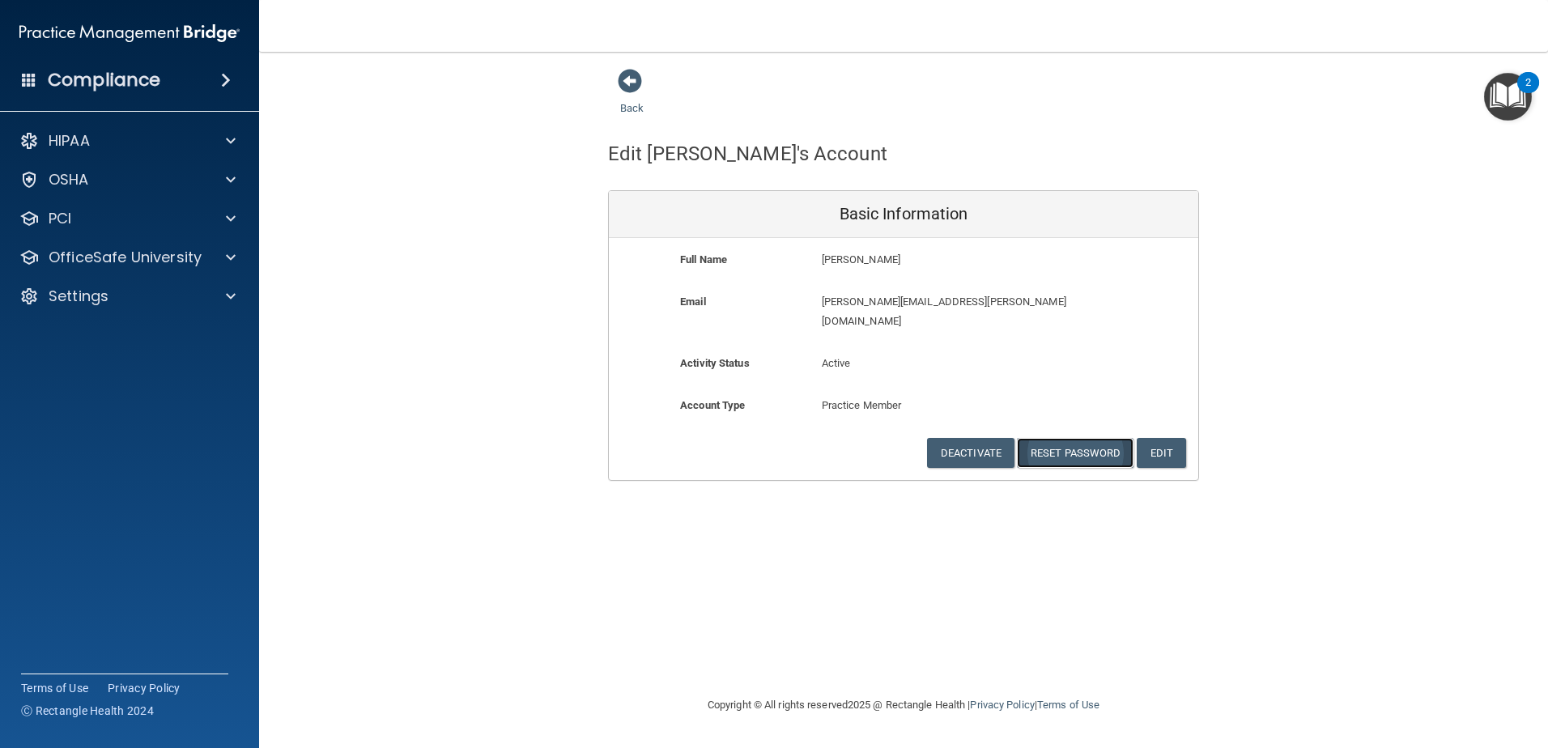
click at [1046, 438] on button "Reset Password" at bounding box center [1075, 453] width 117 height 30
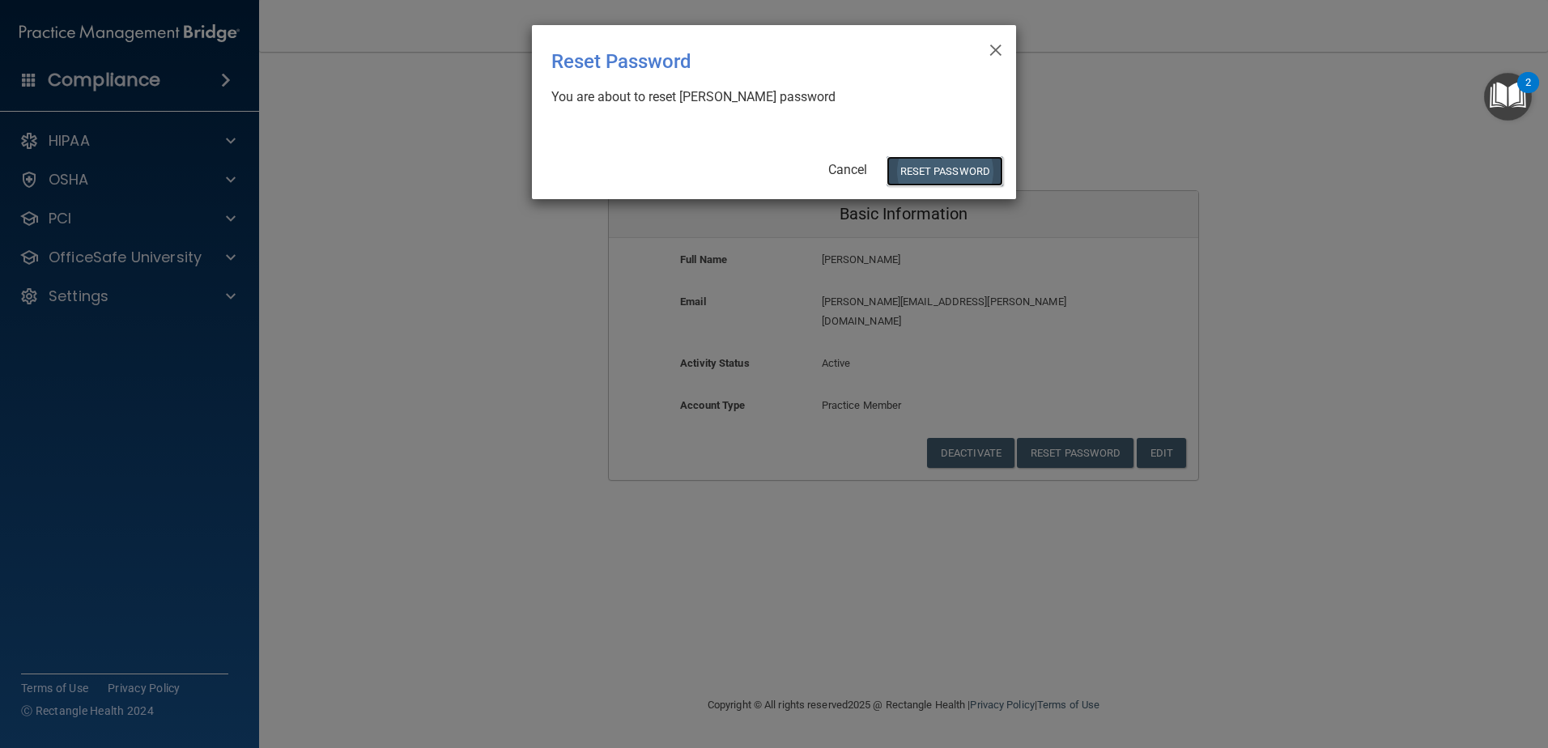
click at [928, 174] on button "Reset Password" at bounding box center [945, 171] width 117 height 30
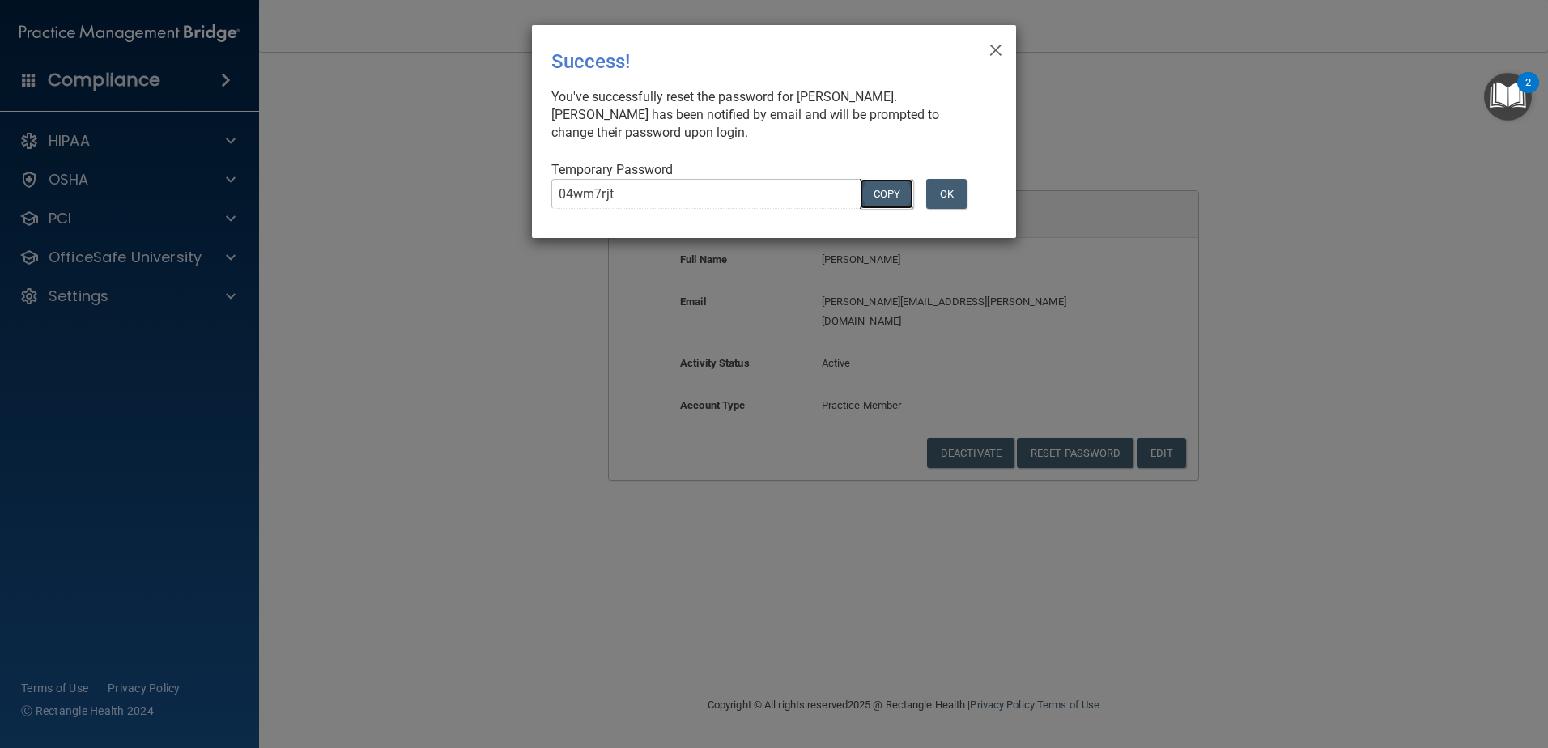
click at [882, 194] on button "COPY" at bounding box center [886, 194] width 53 height 30
click at [959, 185] on button "OK" at bounding box center [946, 194] width 40 height 30
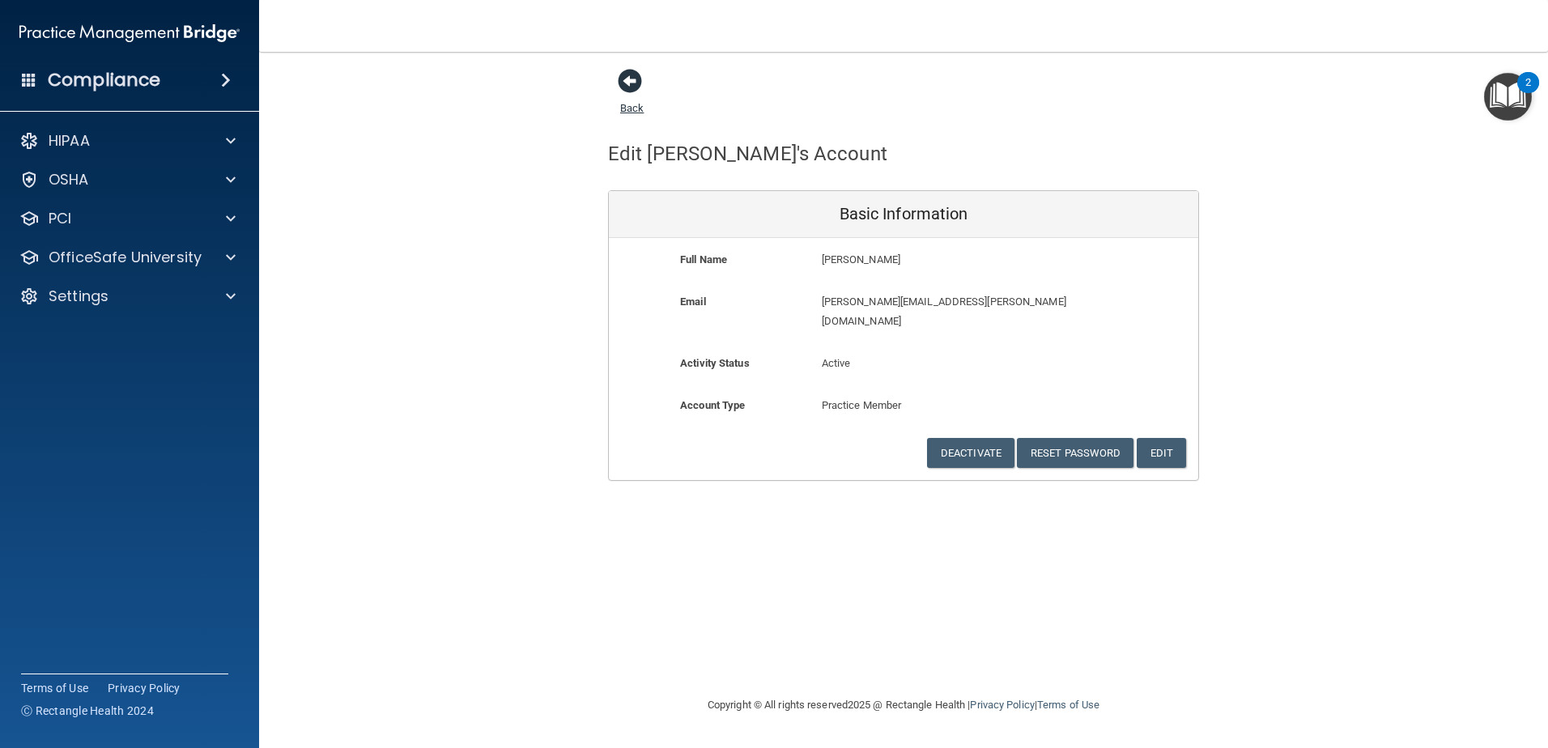
click at [629, 82] on span at bounding box center [630, 81] width 24 height 24
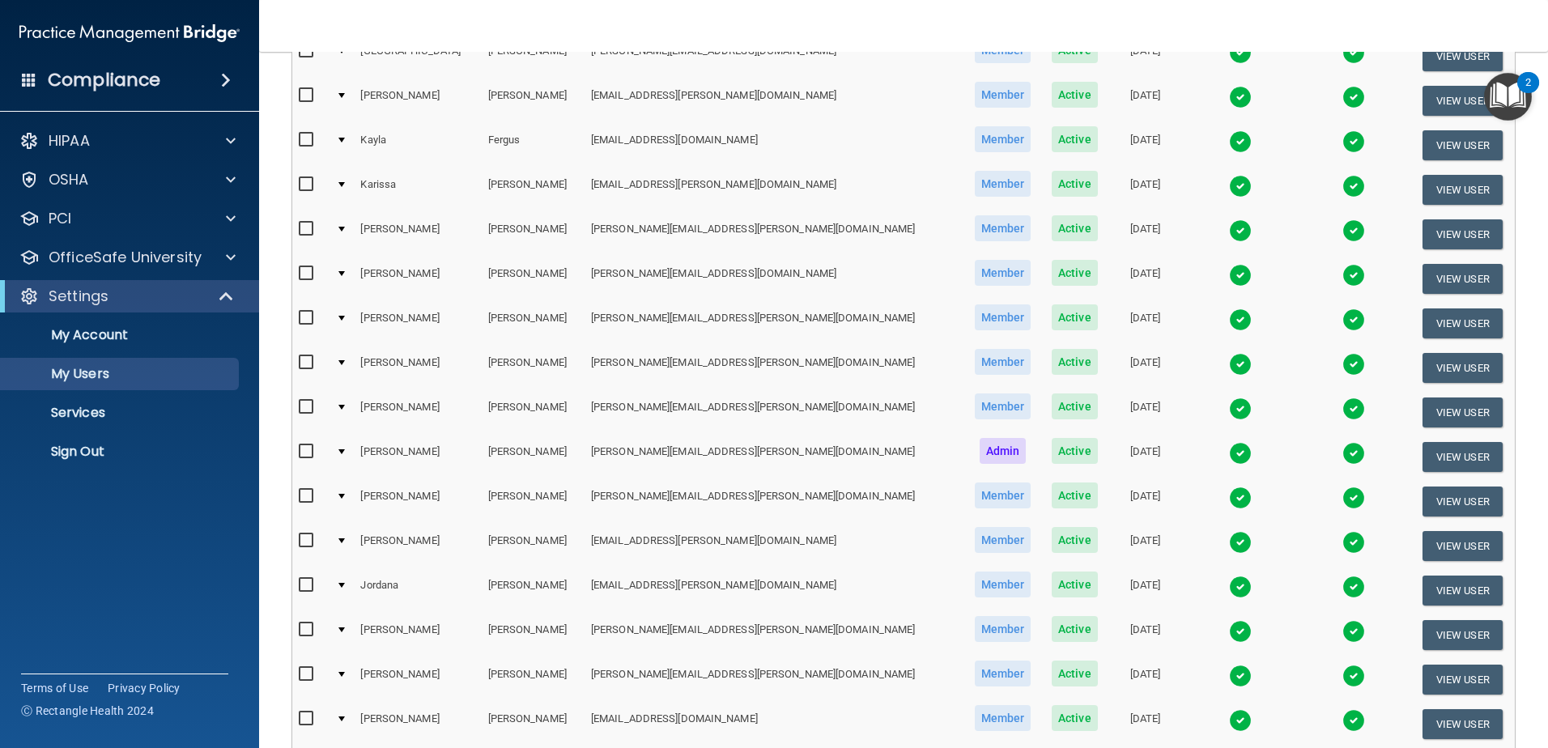
scroll to position [486, 0]
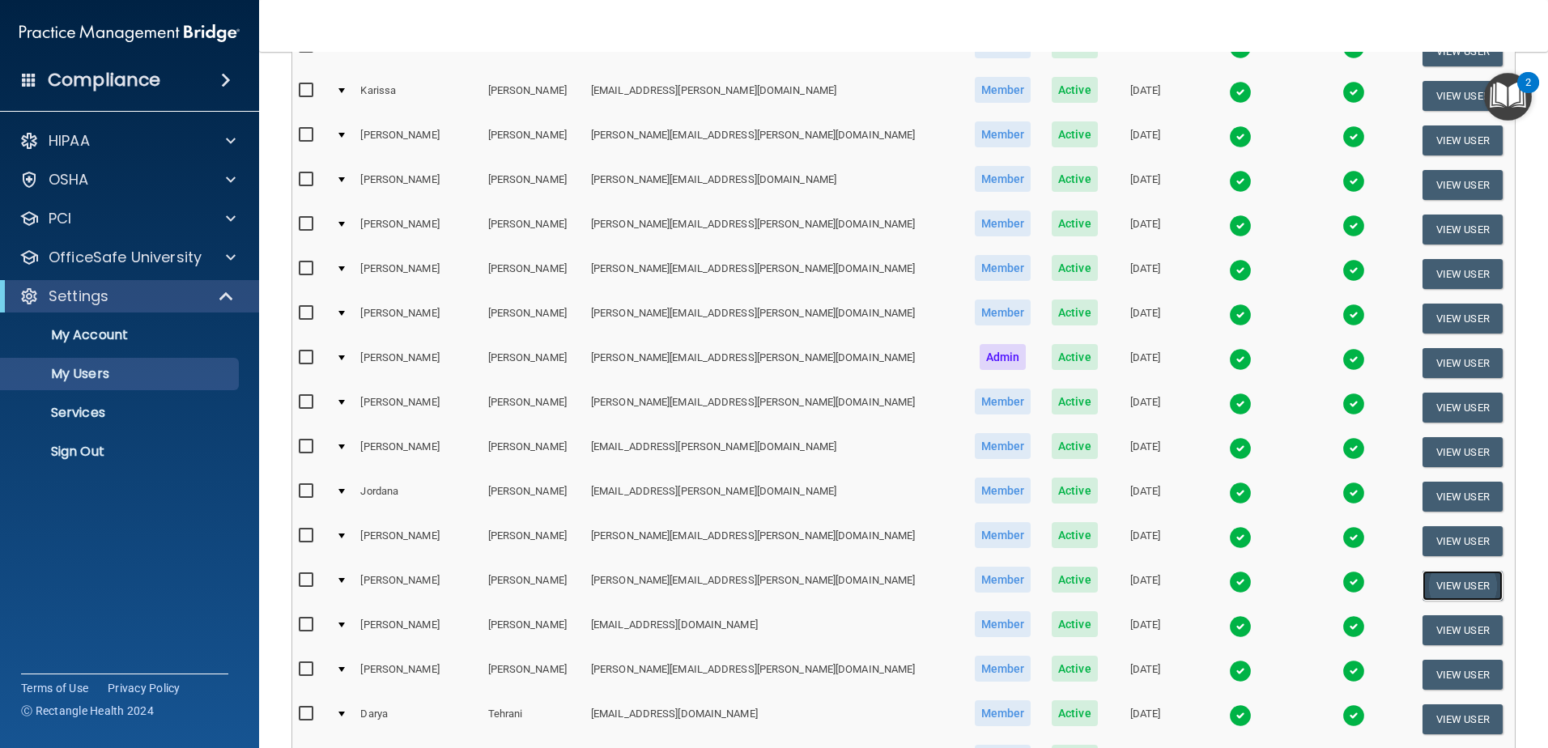
click at [1423, 583] on button "View User" at bounding box center [1463, 586] width 80 height 30
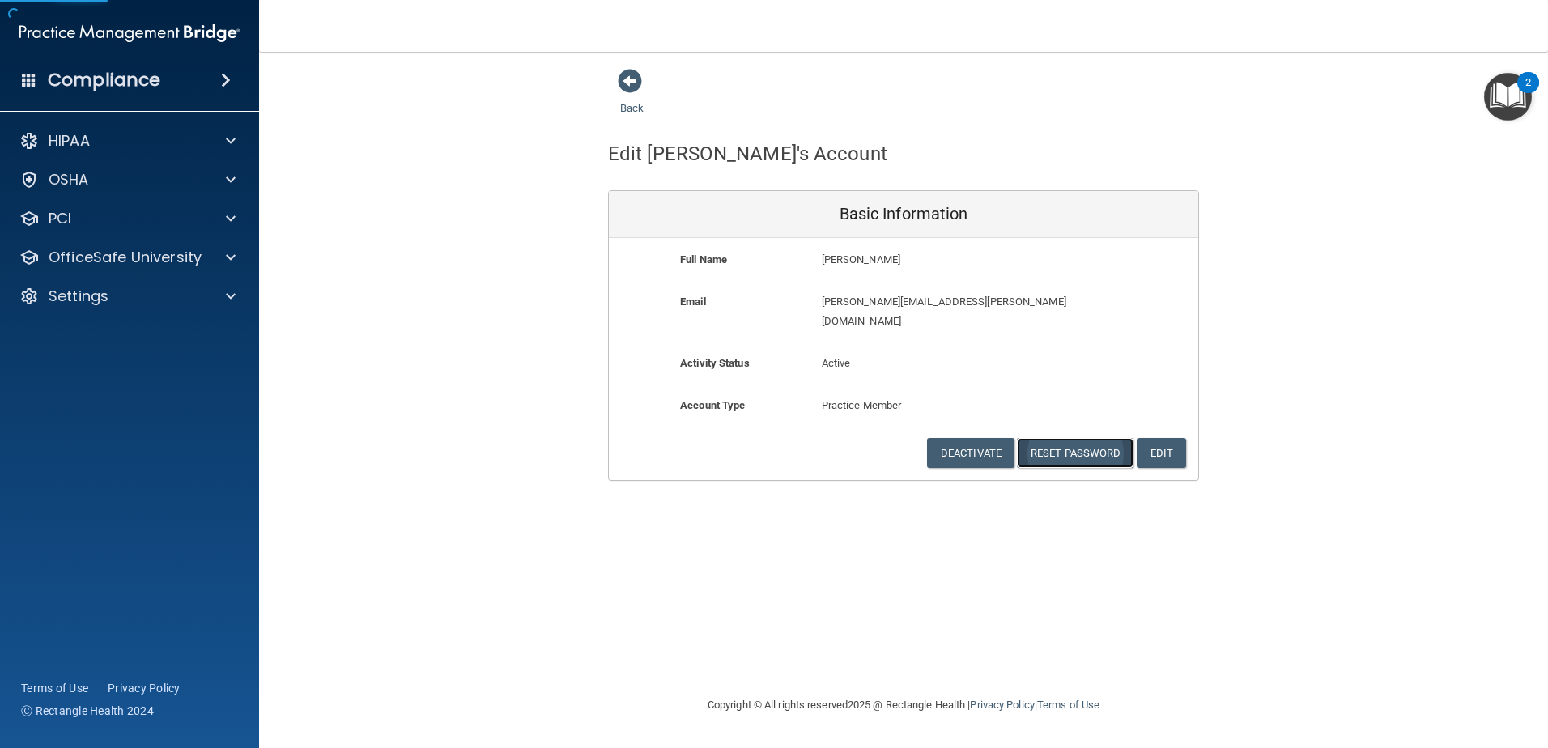
click at [1047, 438] on button "Reset Password" at bounding box center [1075, 453] width 117 height 30
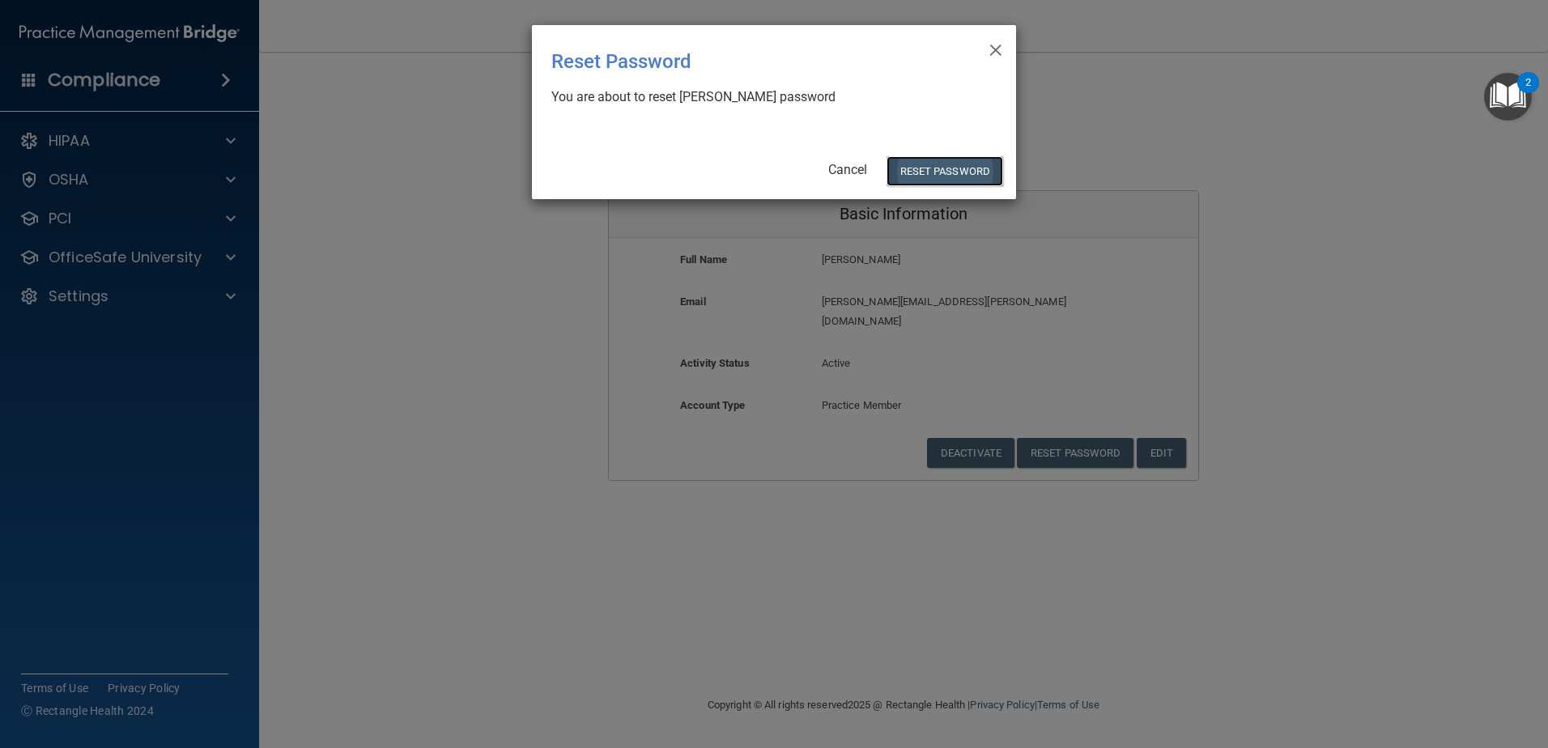
click at [962, 170] on button "Reset Password" at bounding box center [945, 171] width 117 height 30
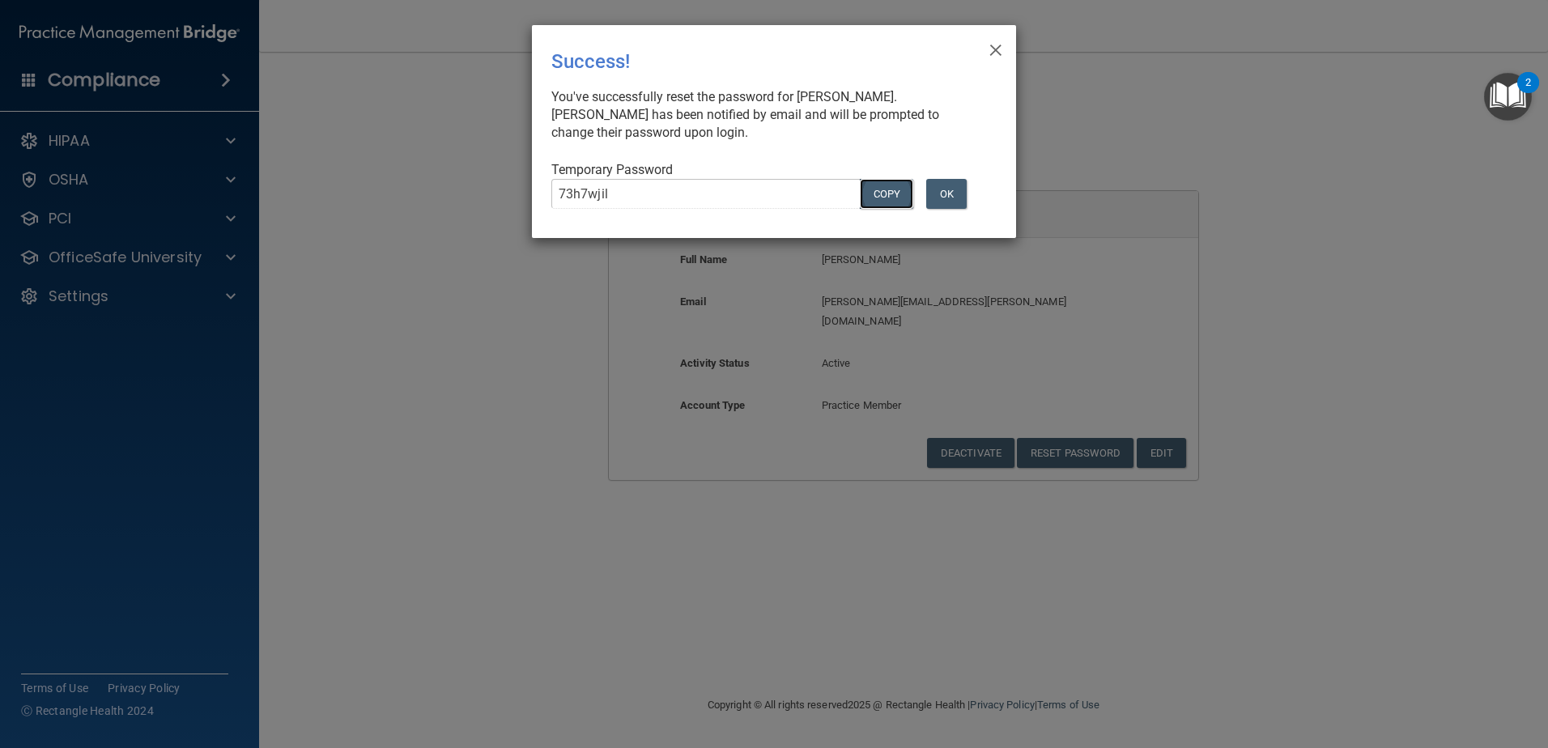
click at [896, 194] on button "COPY" at bounding box center [886, 194] width 53 height 30
click at [942, 198] on button "OK" at bounding box center [946, 194] width 40 height 30
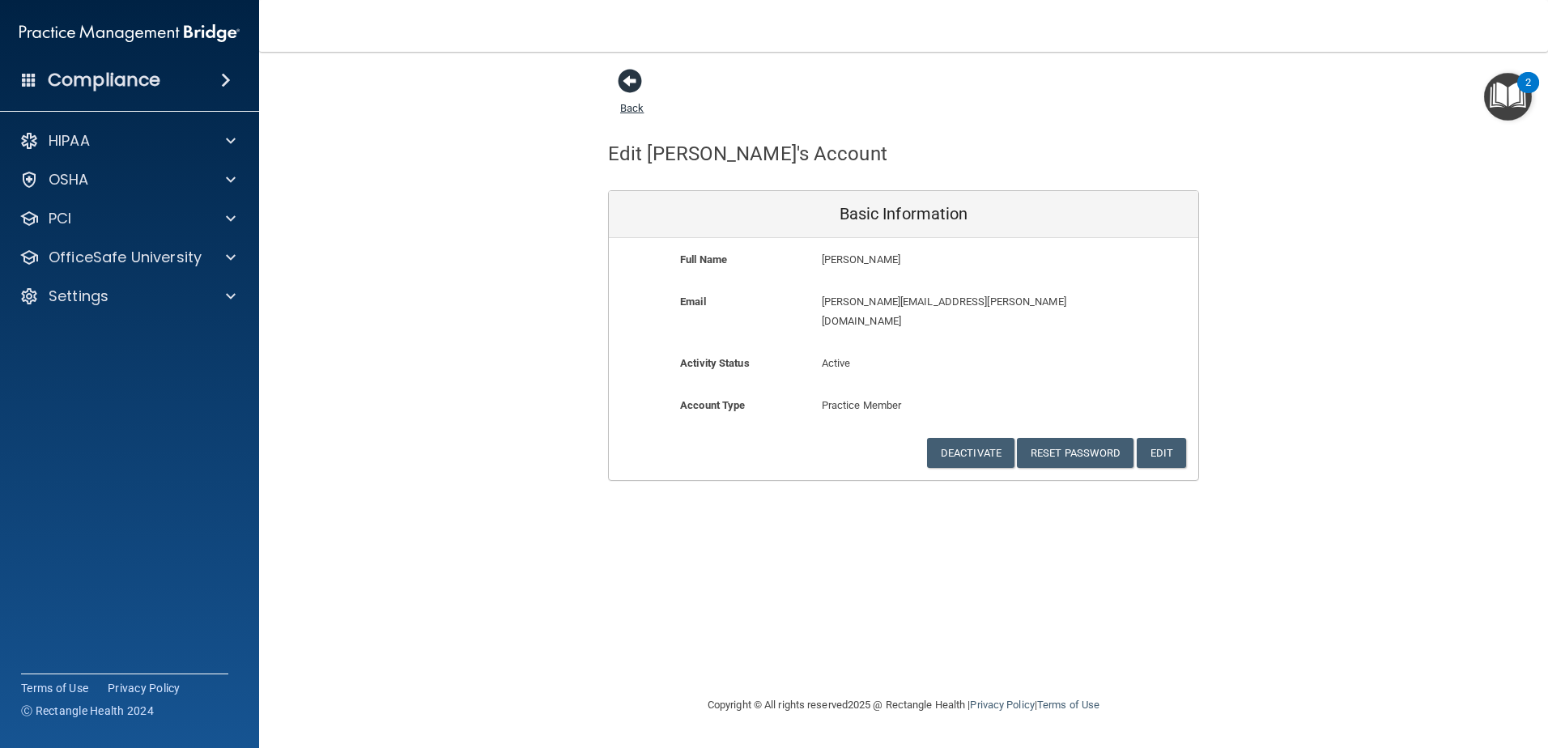
click at [635, 81] on span at bounding box center [630, 81] width 24 height 24
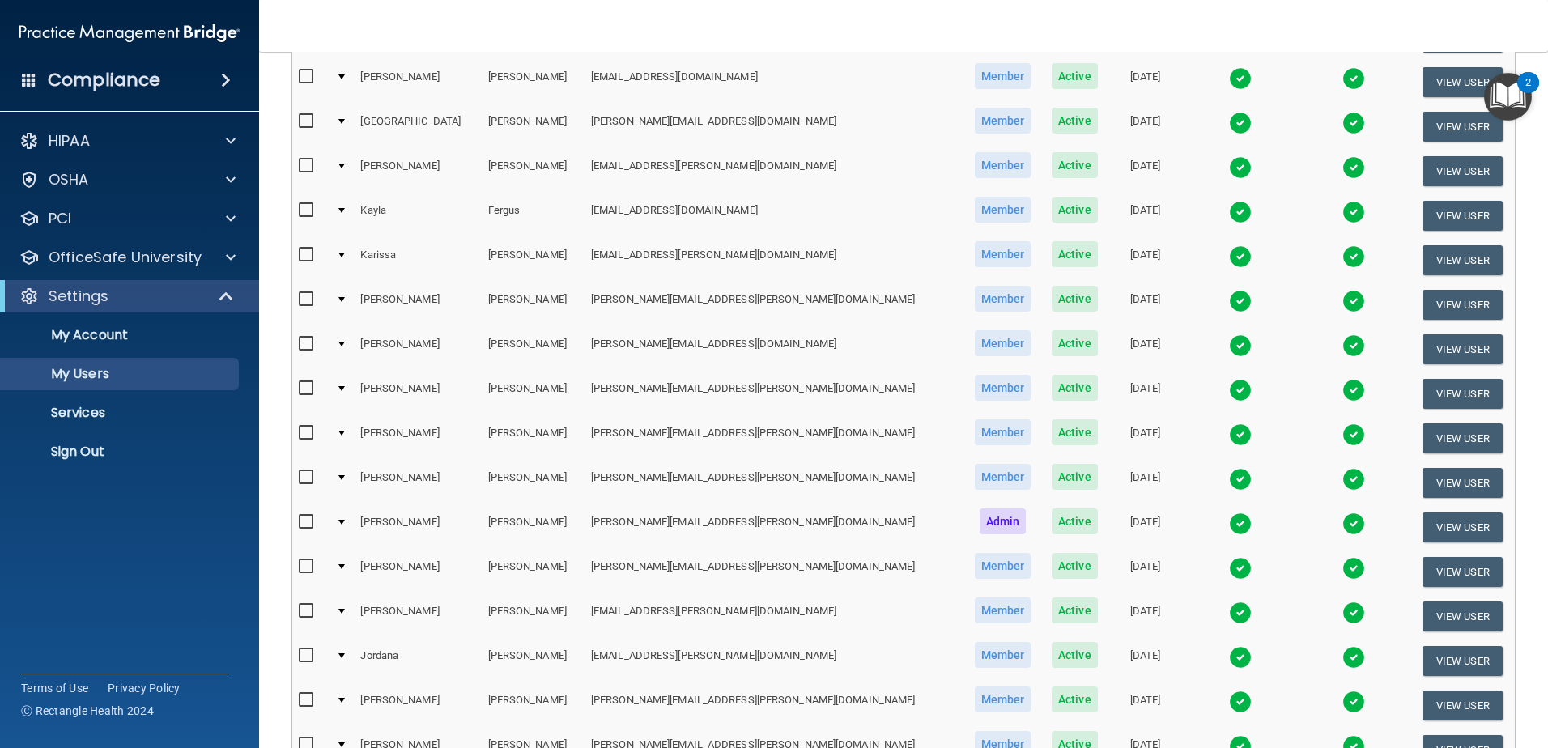
scroll to position [324, 0]
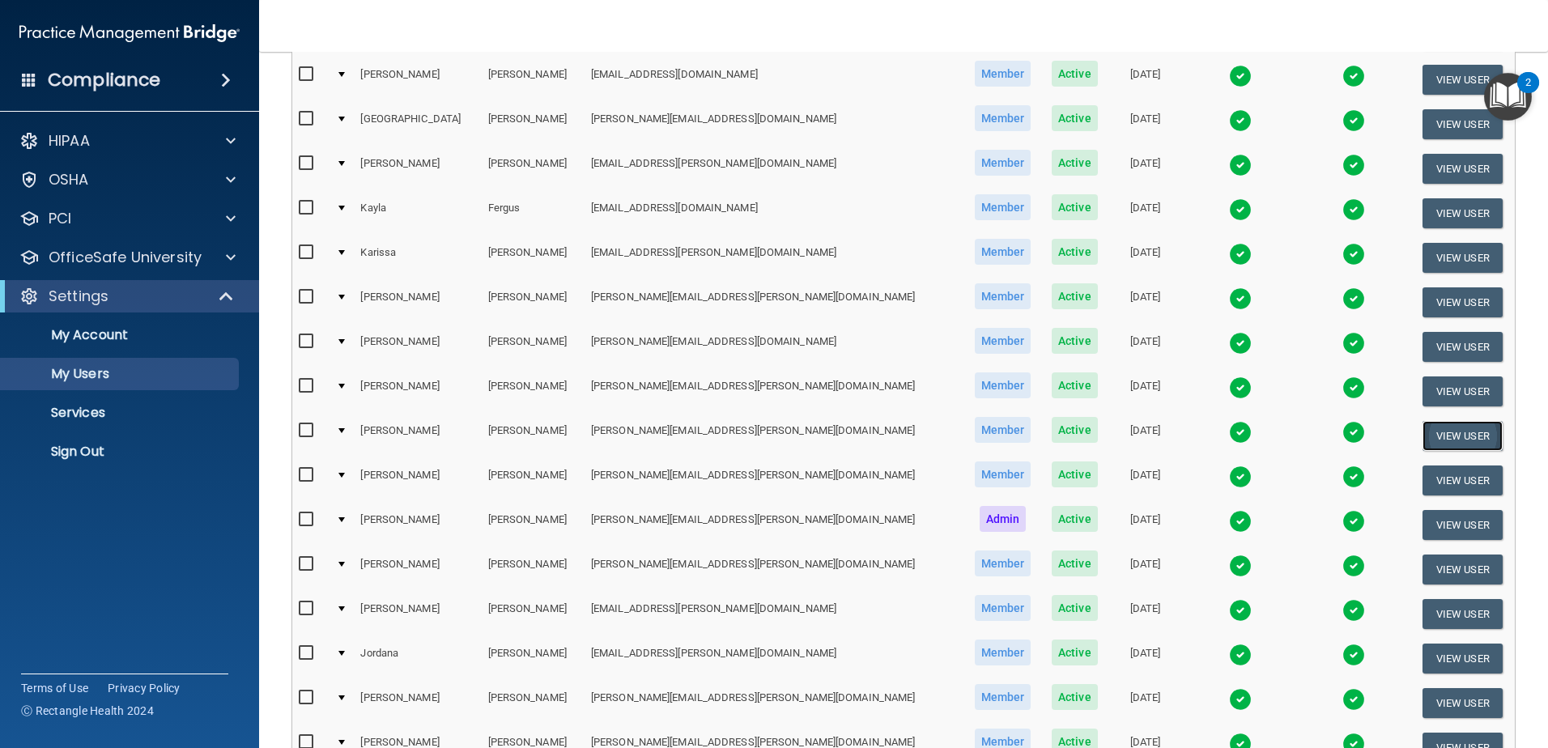
click at [1423, 432] on button "View User" at bounding box center [1463, 436] width 80 height 30
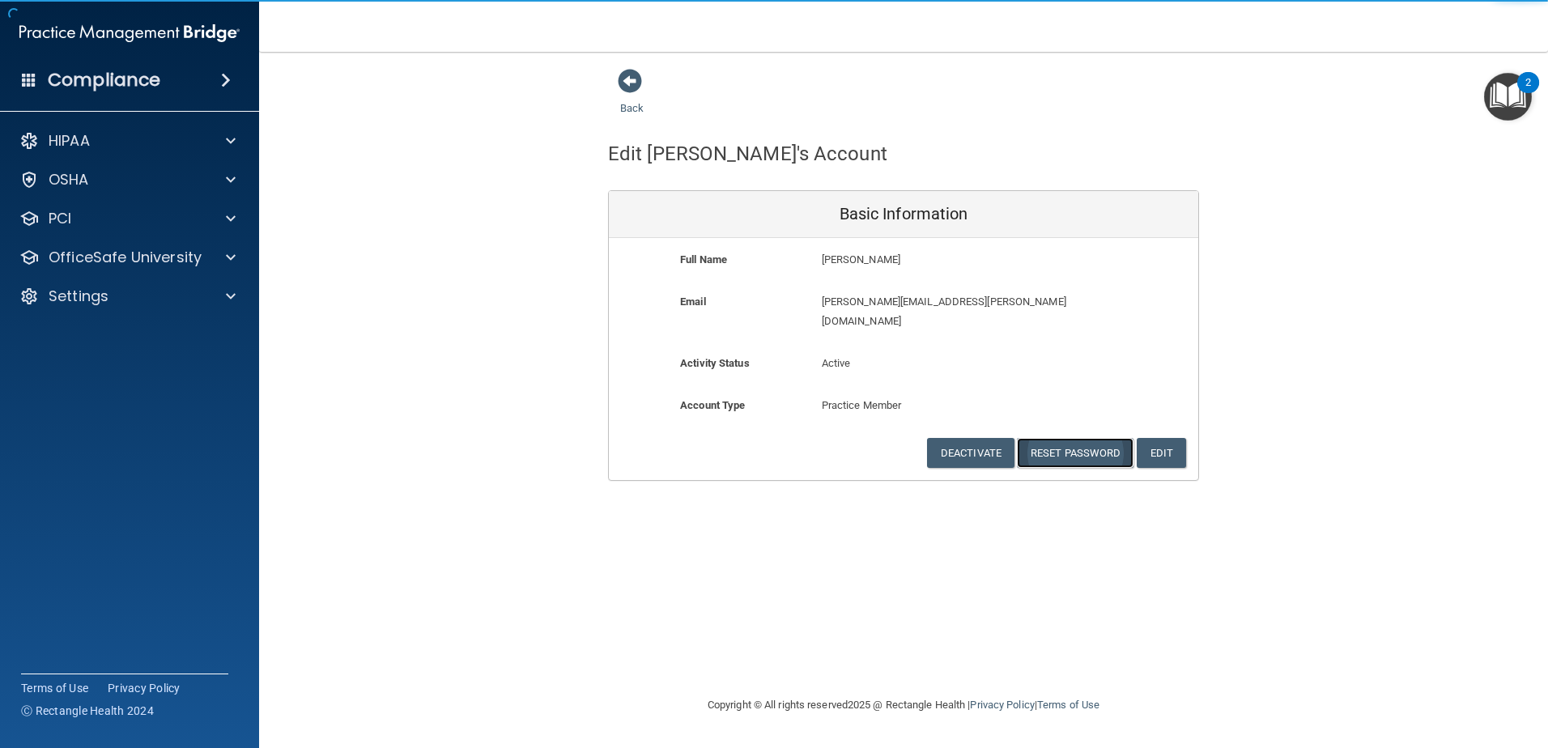
click at [1071, 438] on button "Reset Password" at bounding box center [1075, 453] width 117 height 30
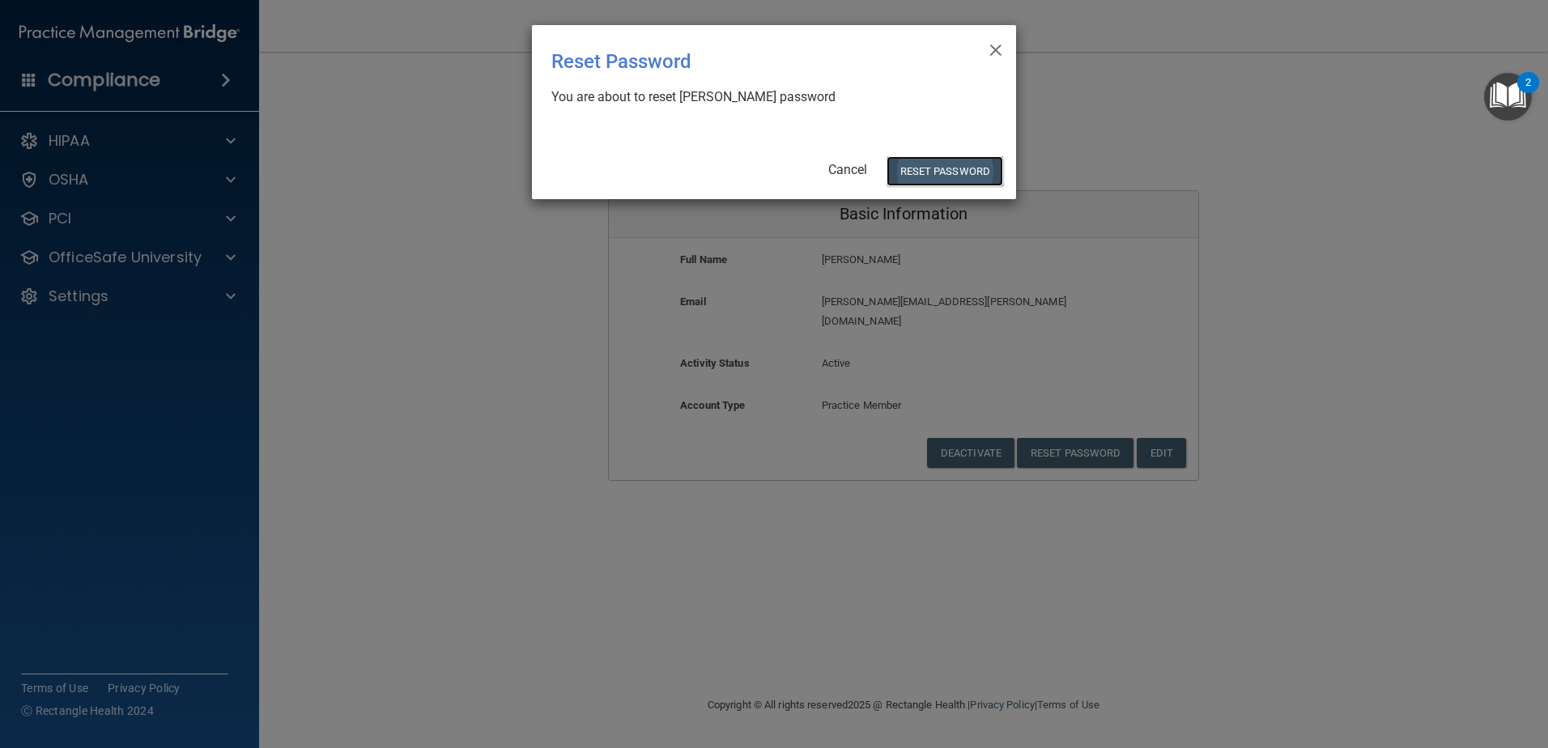
click at [917, 173] on button "Reset Password" at bounding box center [945, 171] width 117 height 30
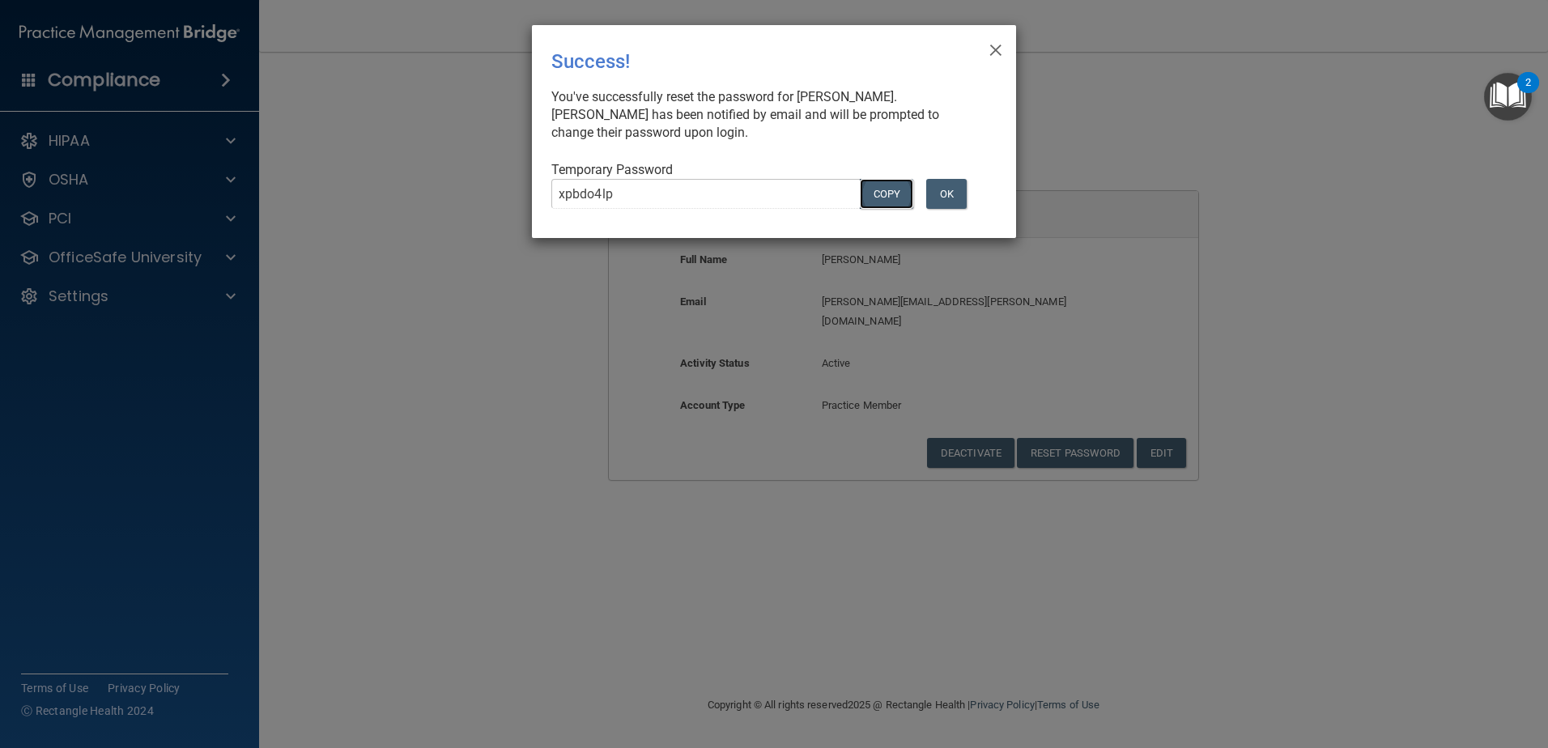
click at [883, 200] on button "COPY" at bounding box center [886, 194] width 53 height 30
click at [947, 198] on button "OK" at bounding box center [946, 194] width 40 height 30
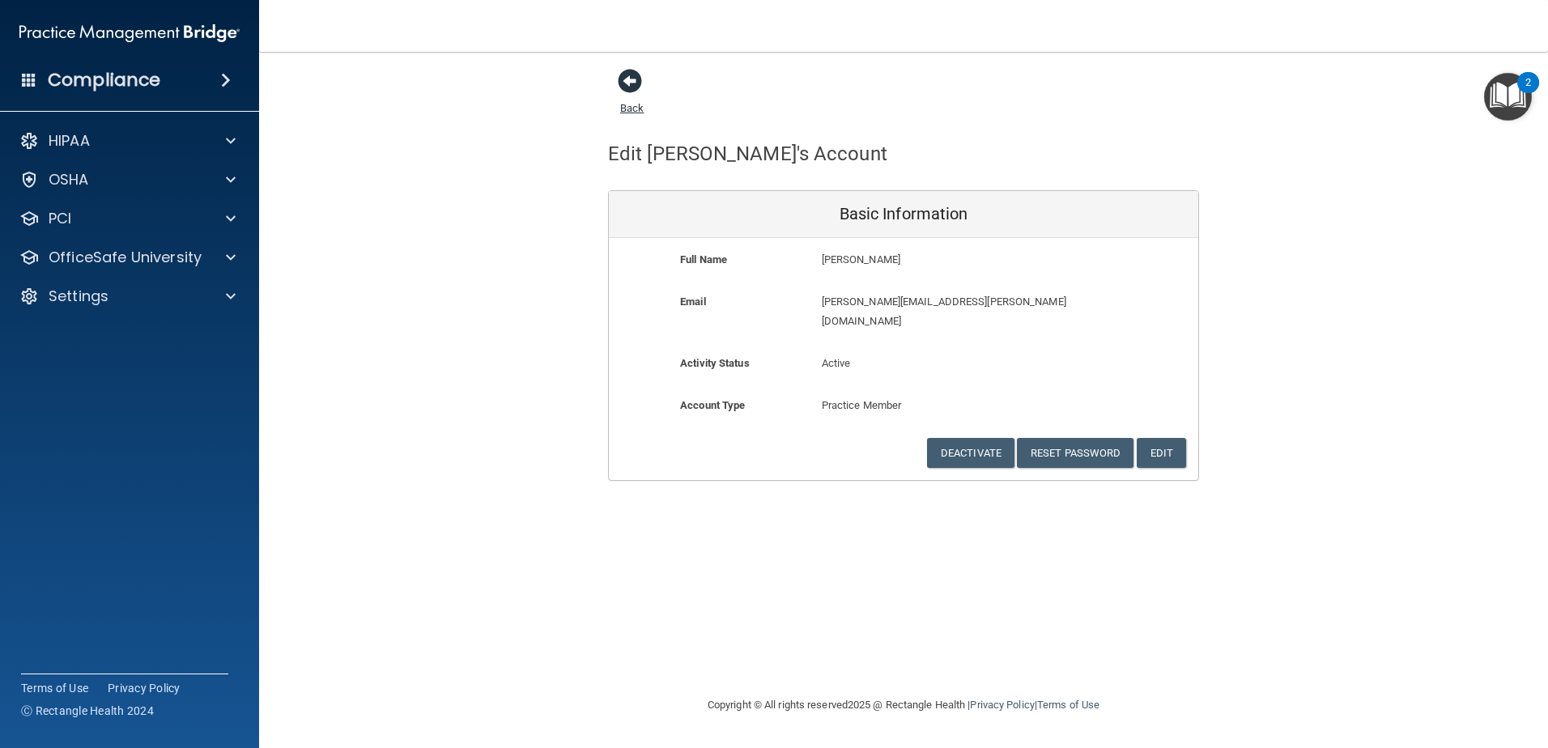
click at [634, 83] on span at bounding box center [630, 81] width 24 height 24
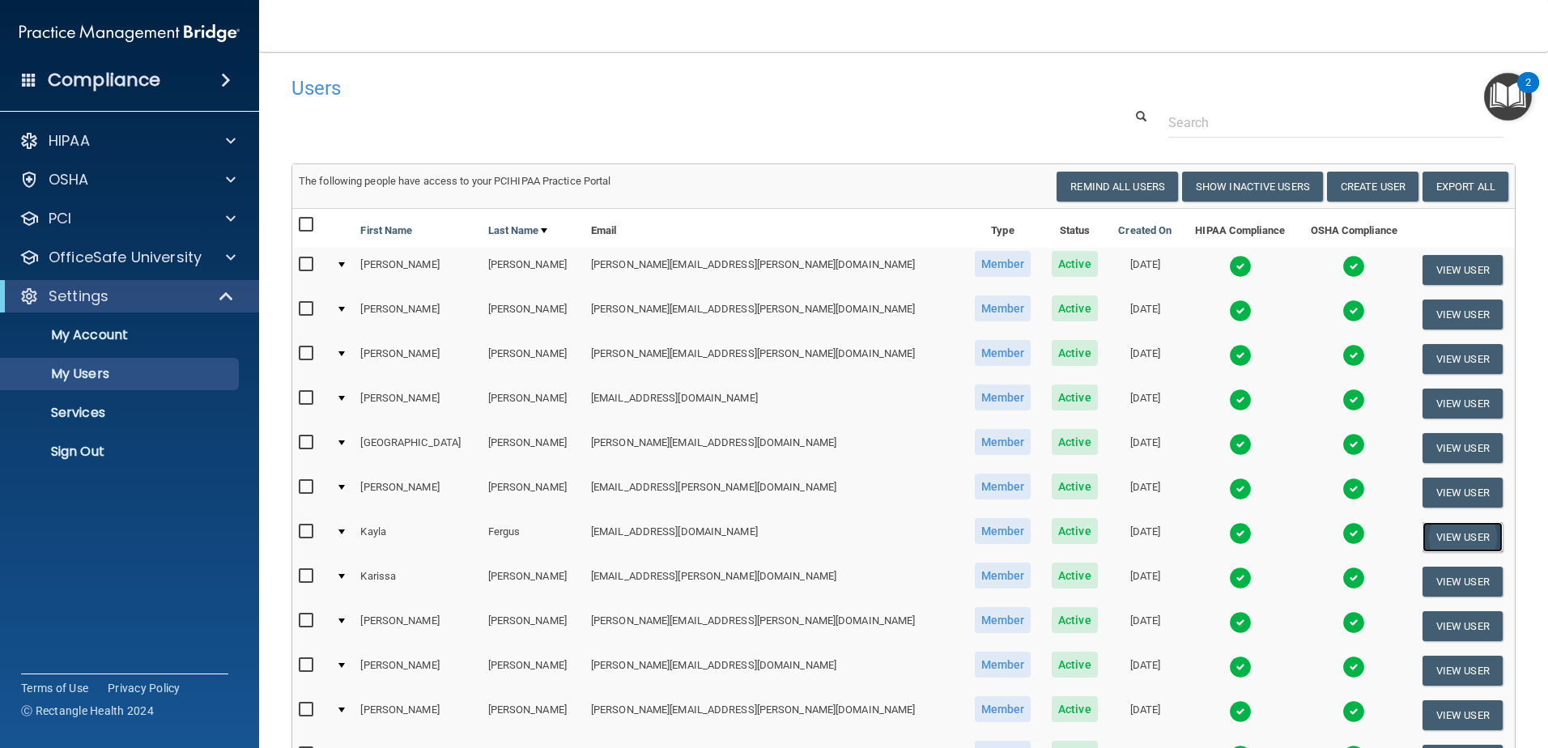
click at [1423, 534] on button "View User" at bounding box center [1463, 537] width 80 height 30
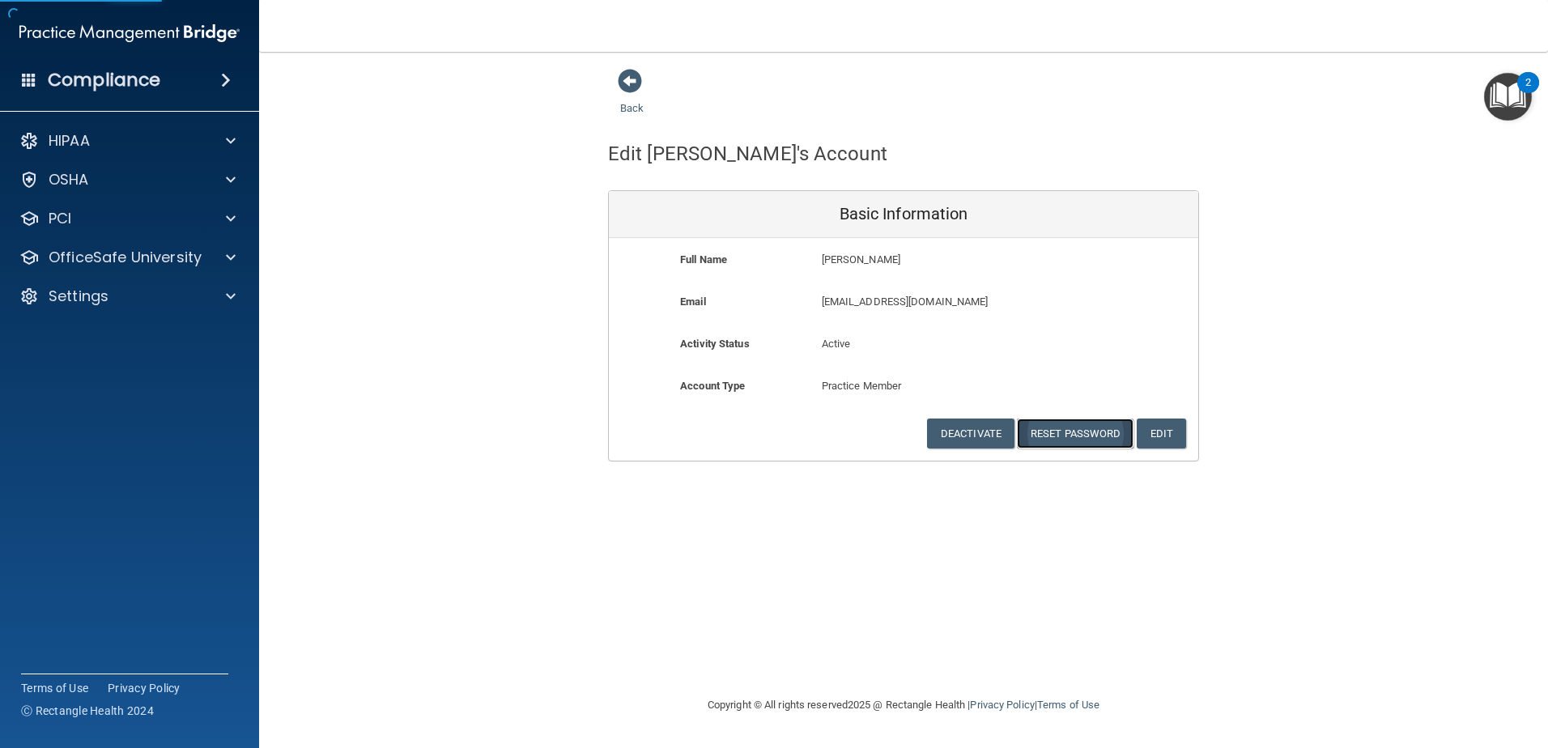
click at [1089, 439] on button "Reset Password" at bounding box center [1075, 434] width 117 height 30
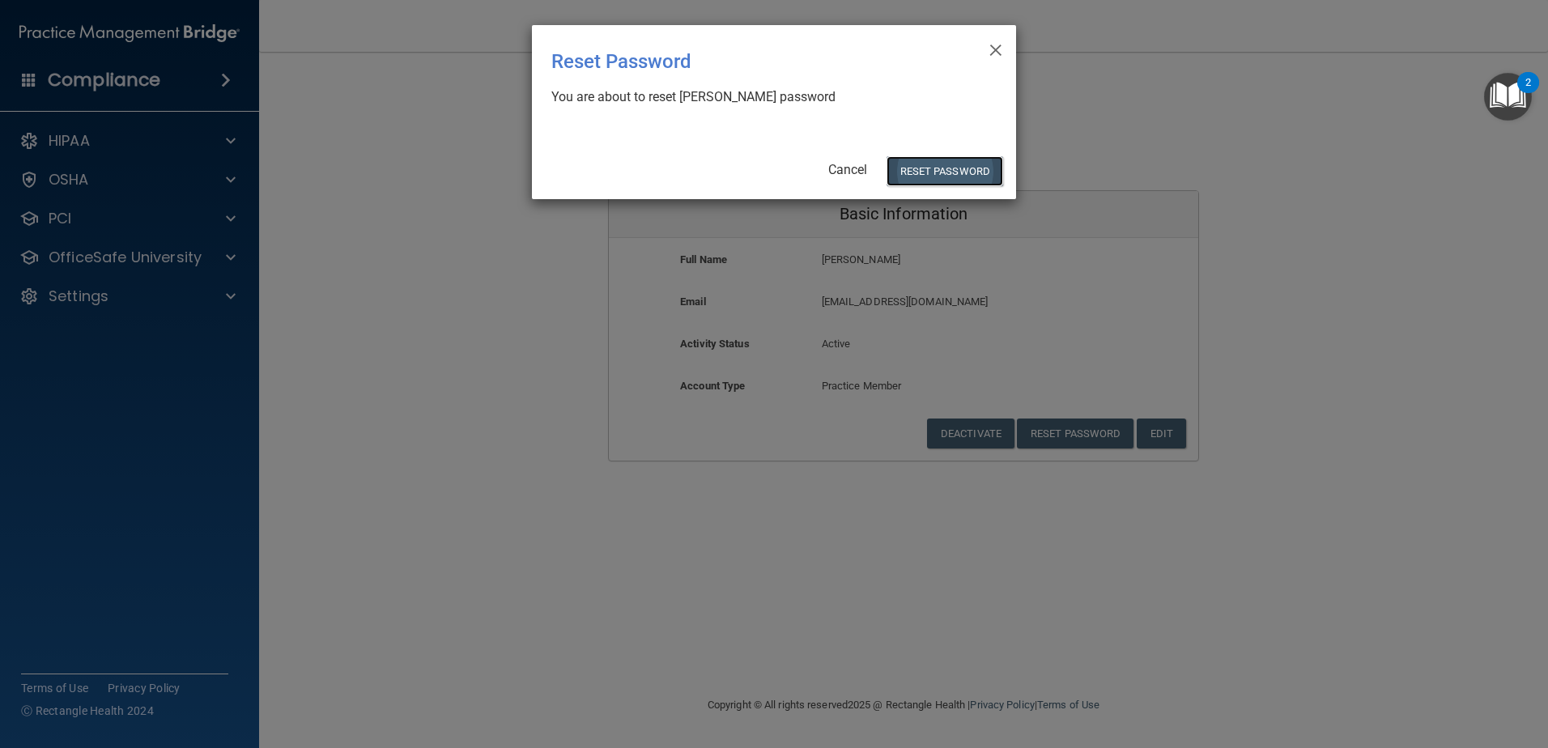
click at [952, 168] on button "Reset Password" at bounding box center [945, 171] width 117 height 30
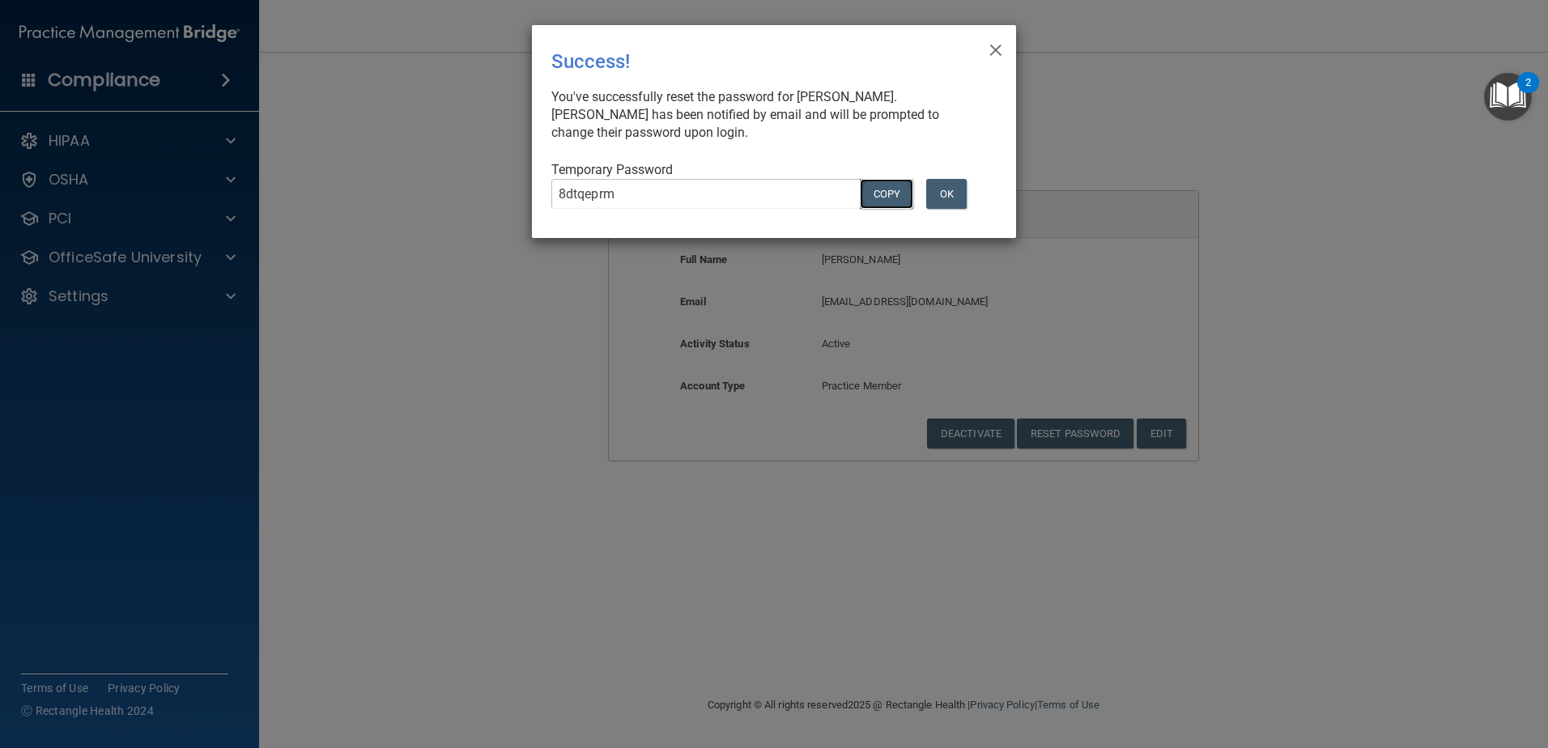
click at [895, 192] on button "COPY" at bounding box center [886, 194] width 53 height 30
click at [993, 49] on span "×" at bounding box center [996, 48] width 15 height 32
